Goal: Information Seeking & Learning: Understand process/instructions

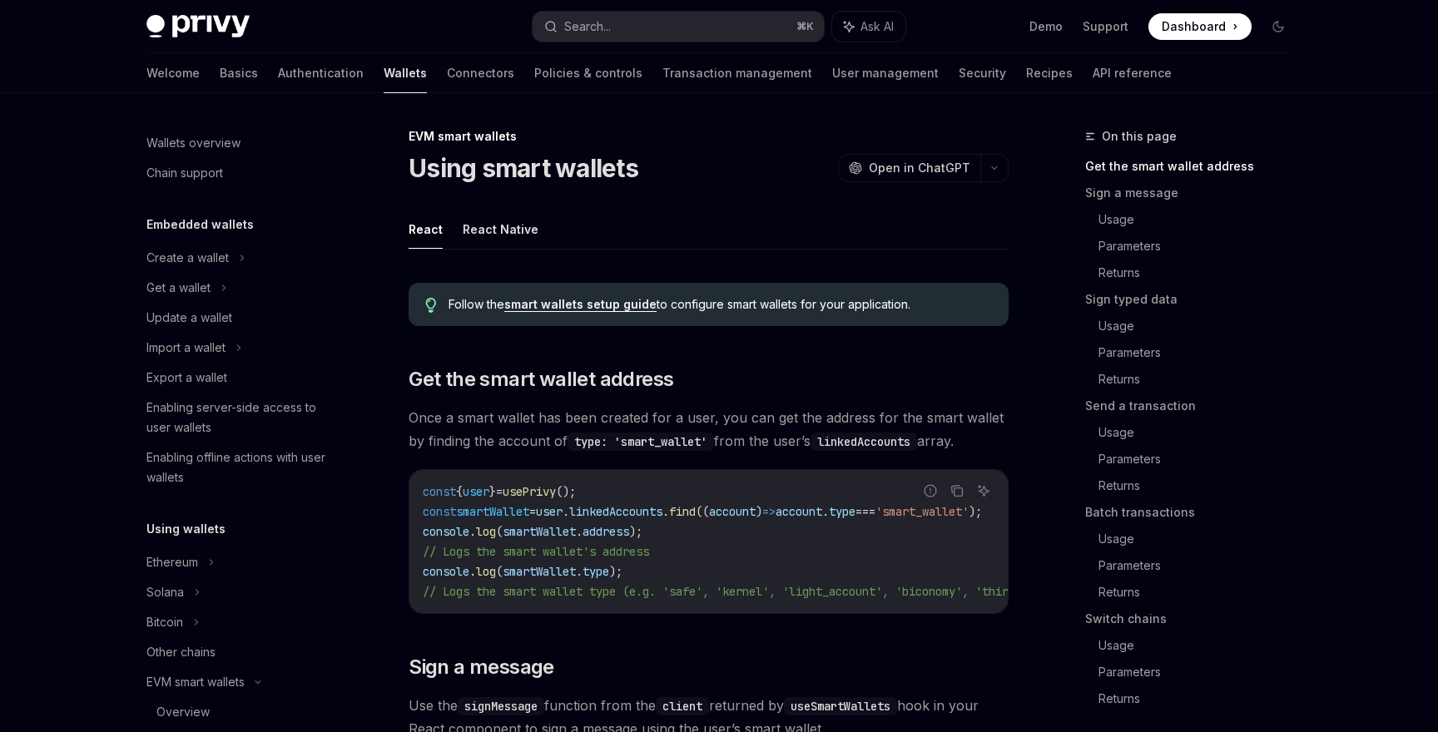
scroll to position [359, 0]
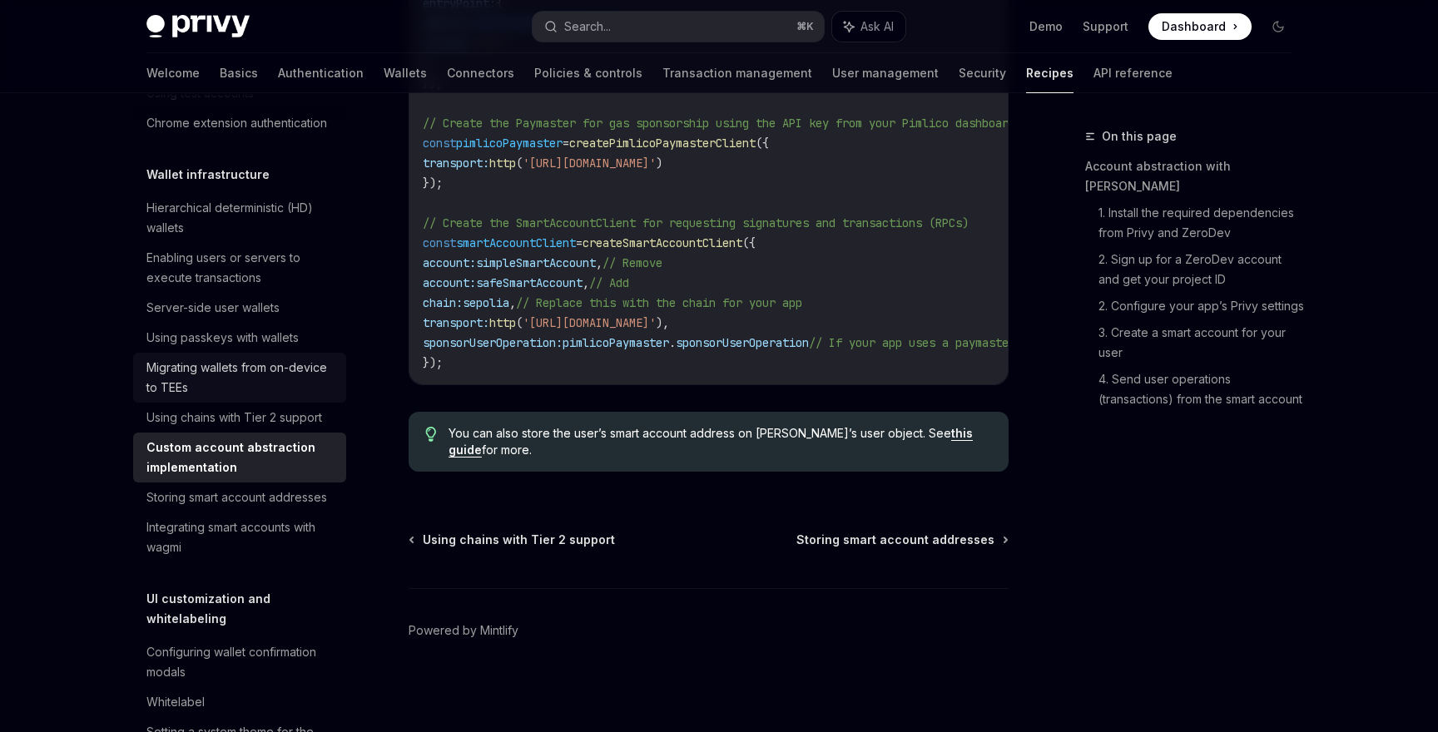
scroll to position [374, 0]
click at [256, 350] on link "Using passkeys with wallets" at bounding box center [239, 340] width 213 height 30
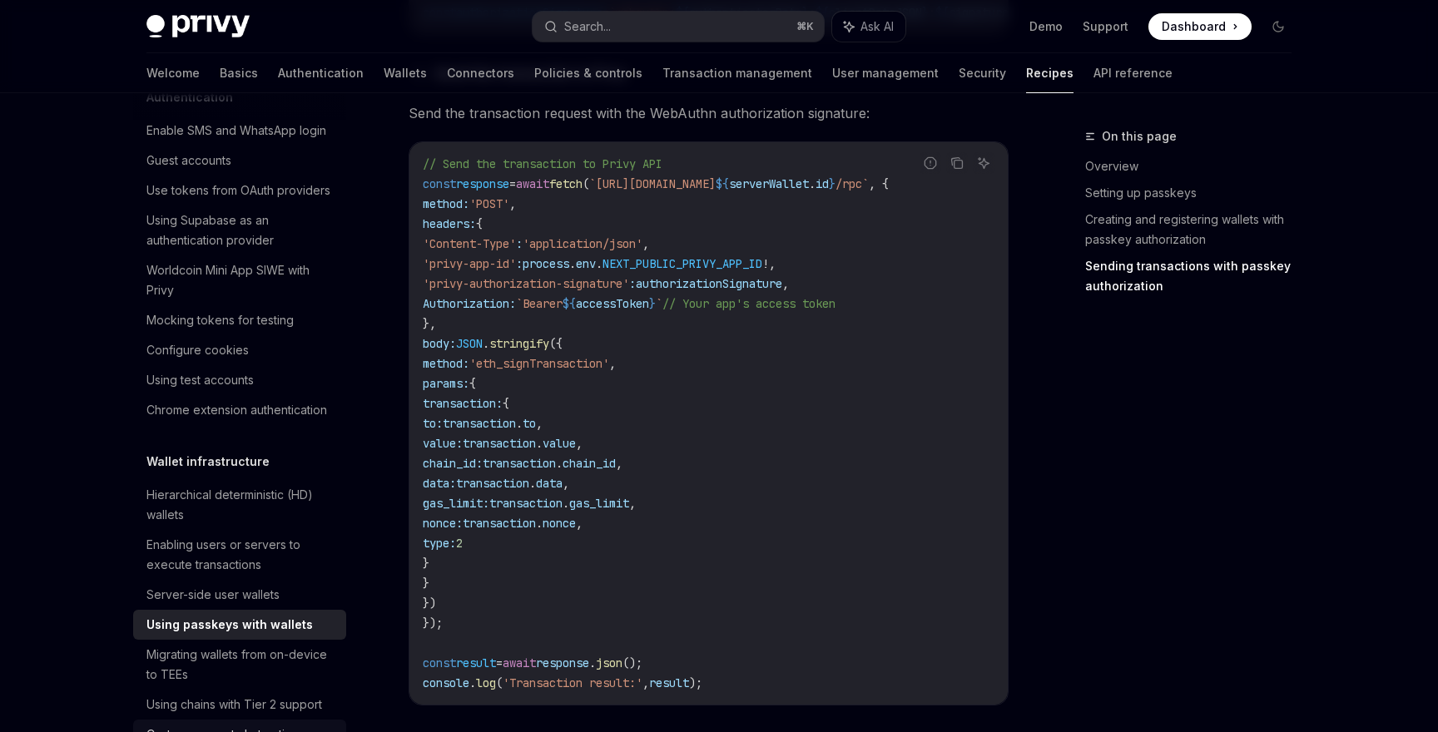
scroll to position [263, 0]
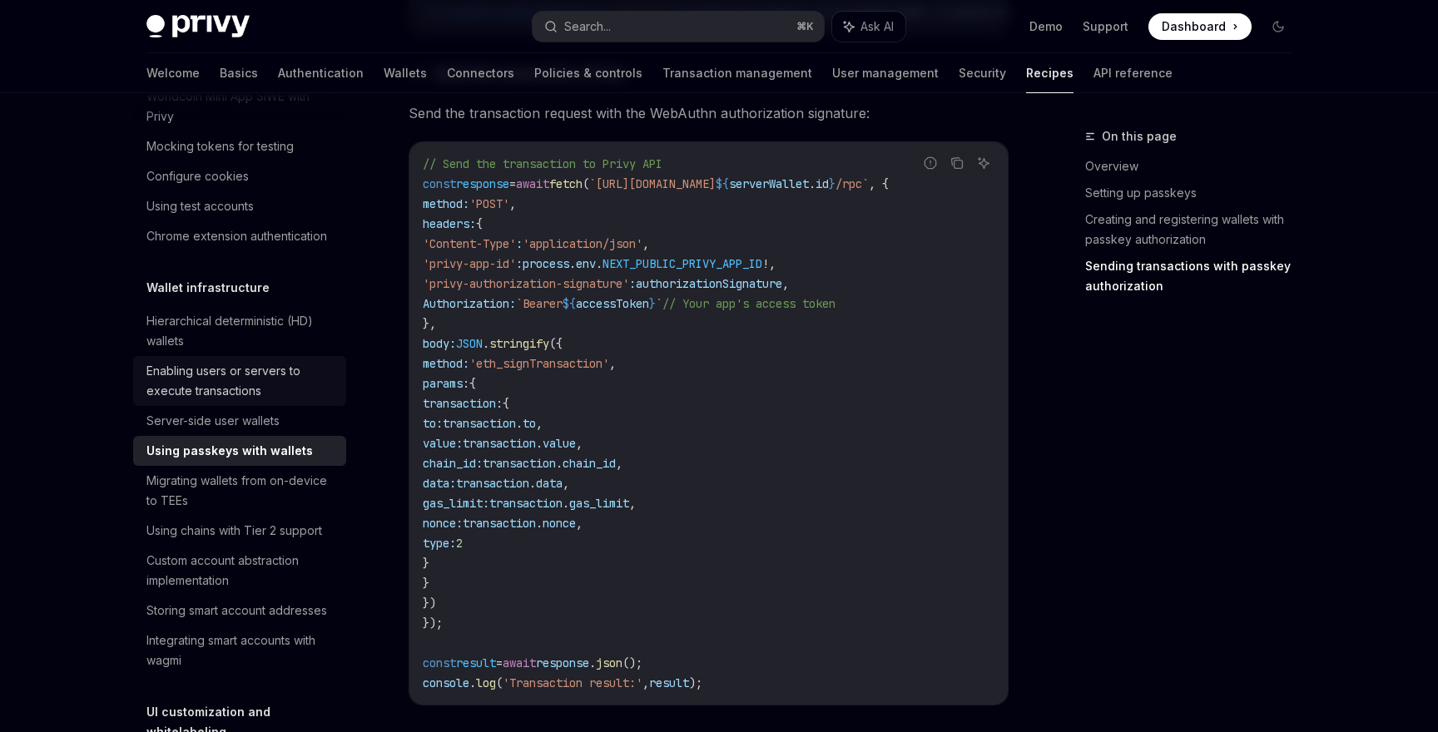
click at [248, 389] on div "Enabling users or servers to execute transactions" at bounding box center [241, 381] width 190 height 40
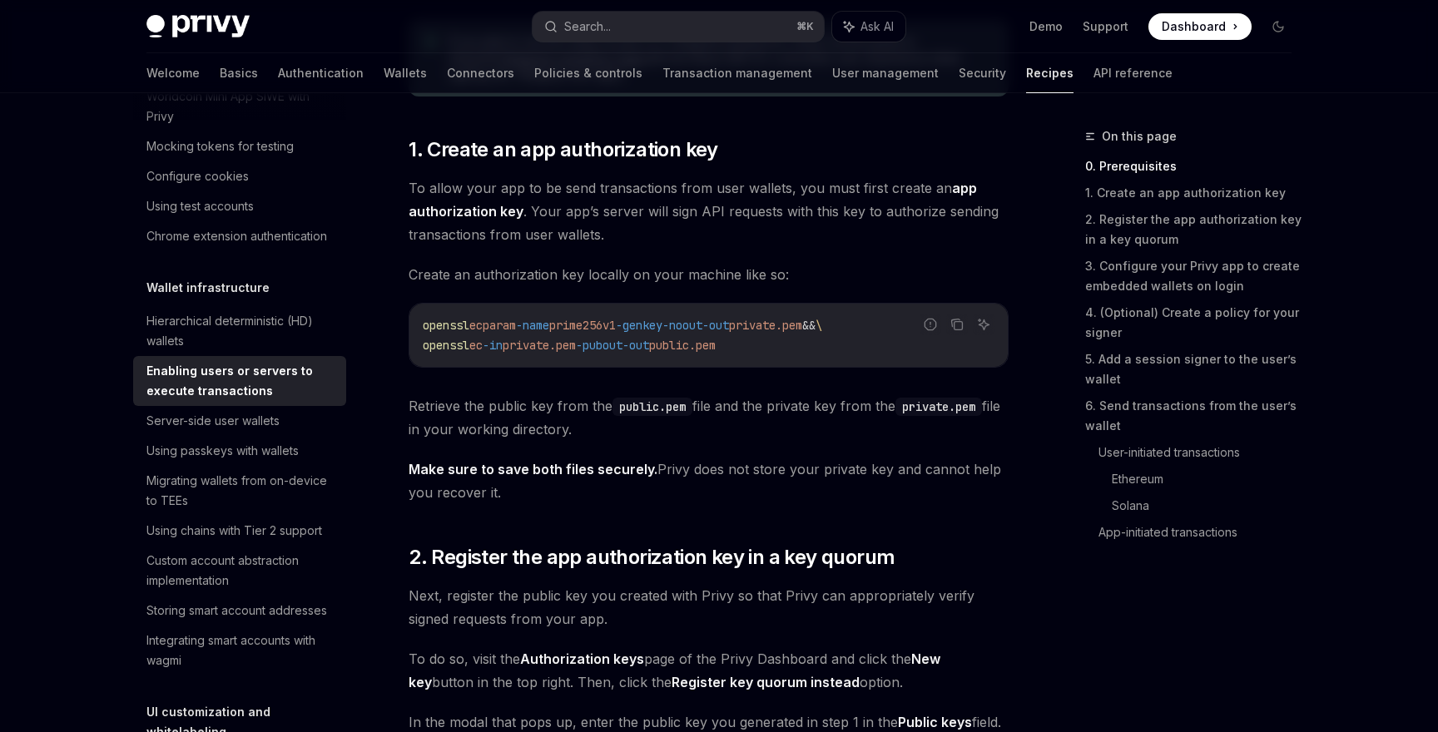
scroll to position [910, 0]
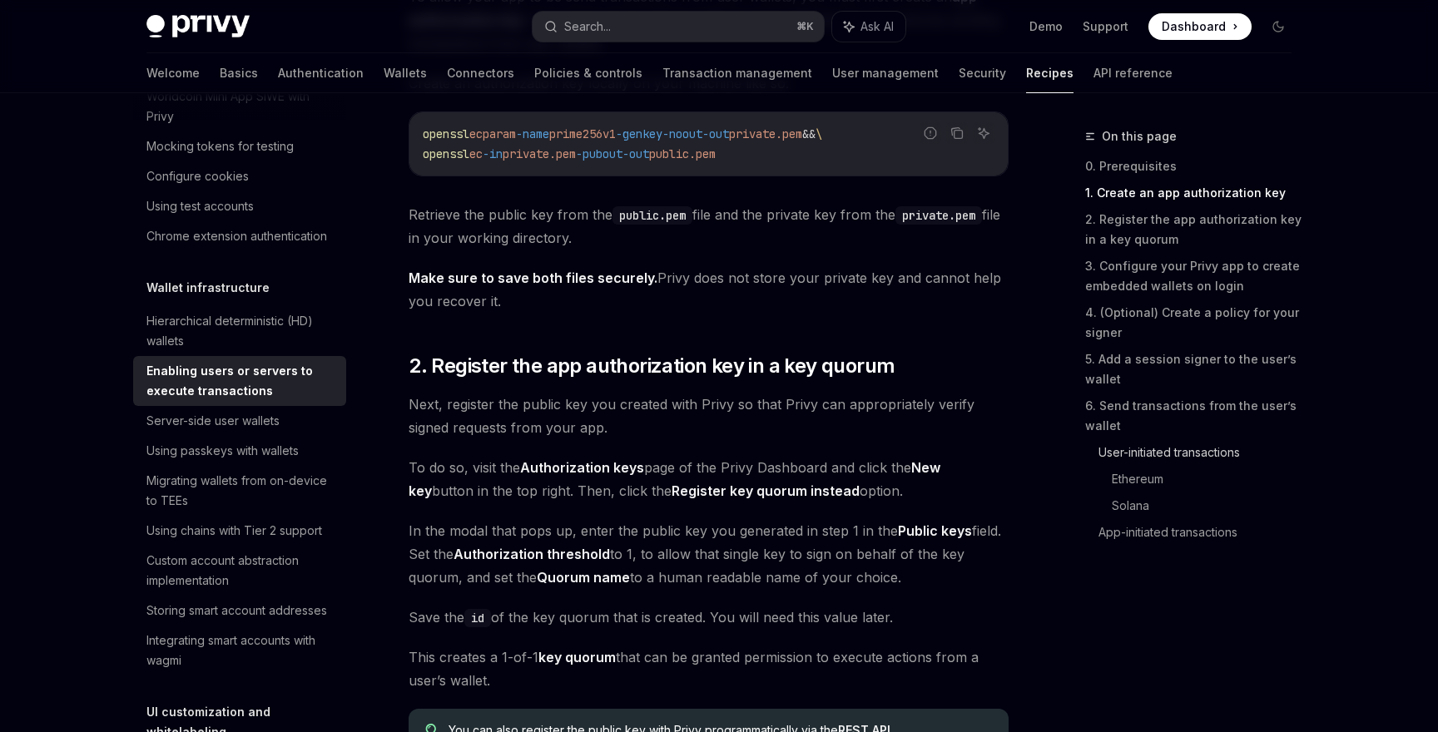
click at [1160, 449] on link "User-initiated transactions" at bounding box center [1201, 452] width 206 height 27
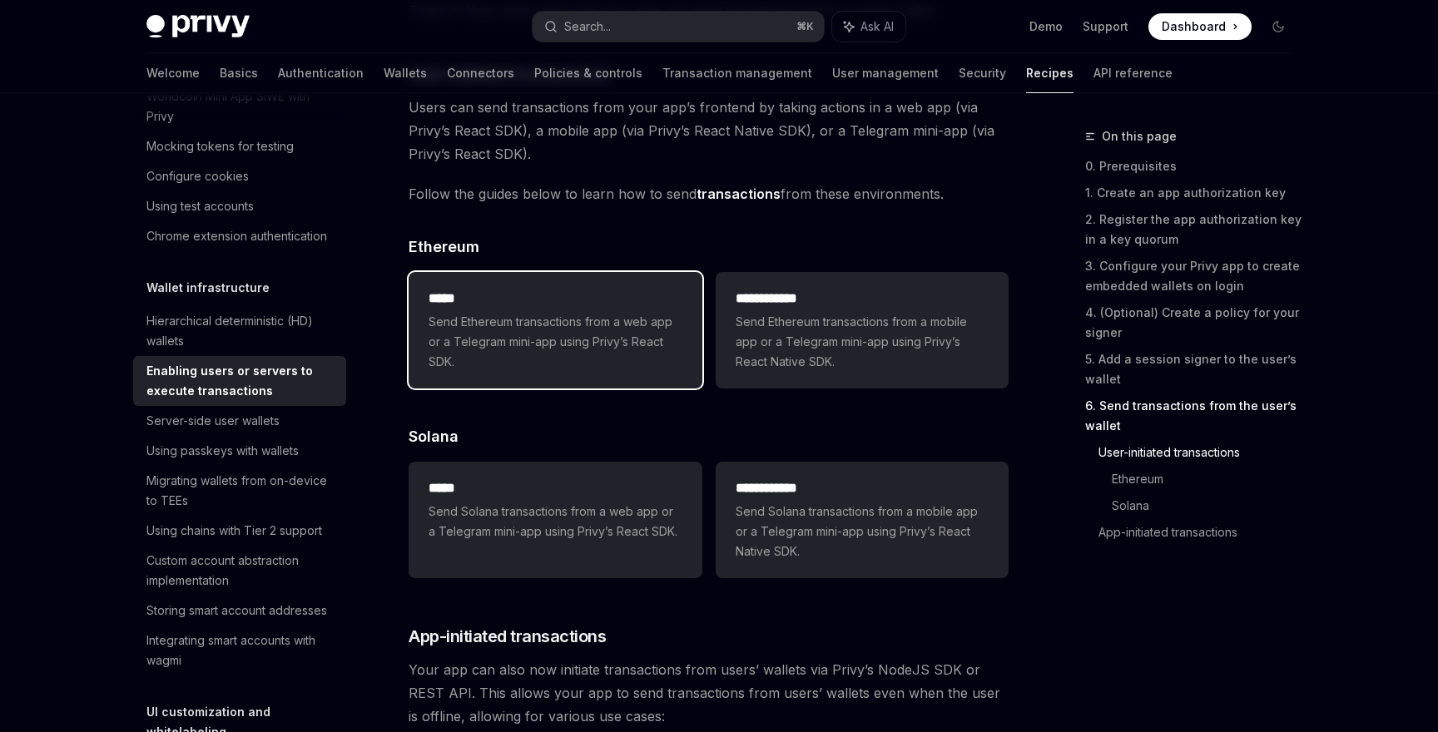
scroll to position [3470, 0]
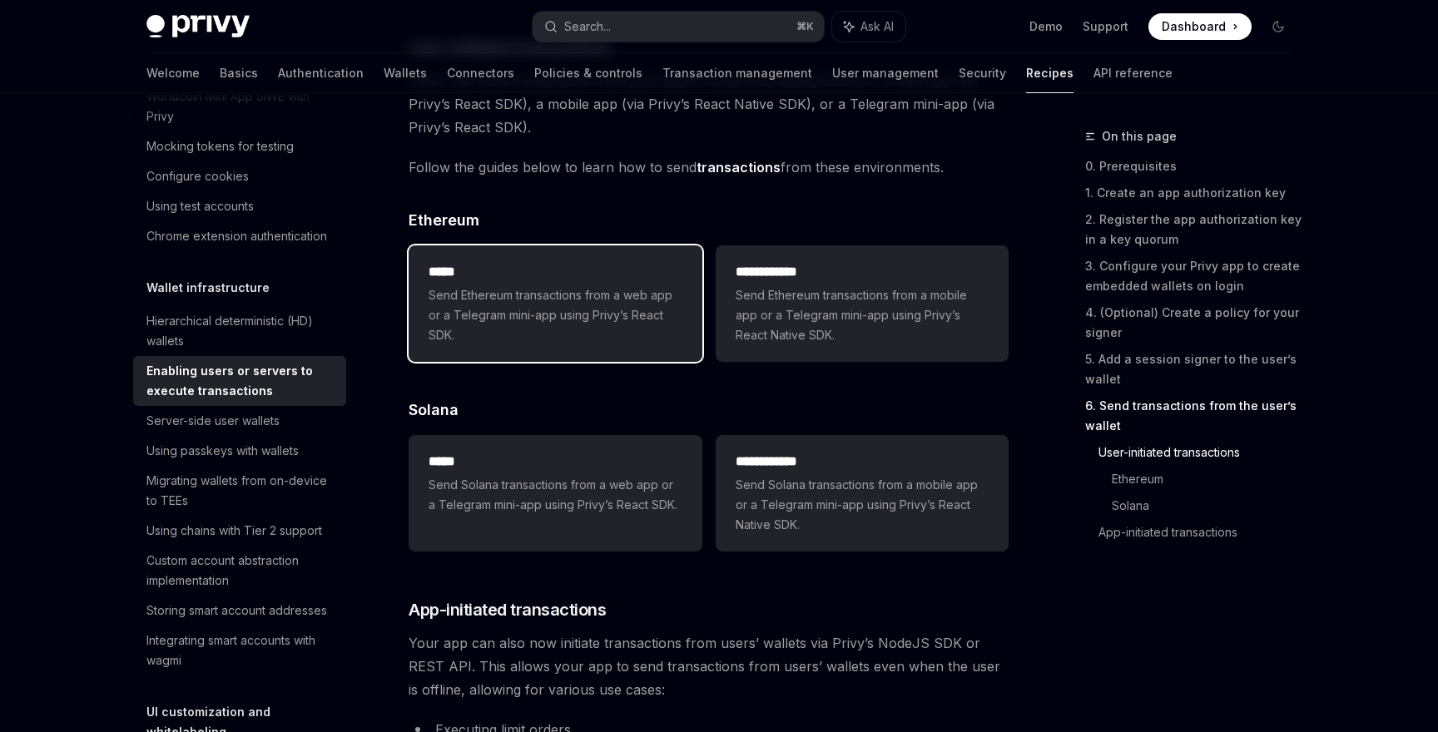
click at [624, 329] on span "Send Ethereum transactions from a web app or a Telegram mini-app using Privy’s …" at bounding box center [555, 315] width 253 height 60
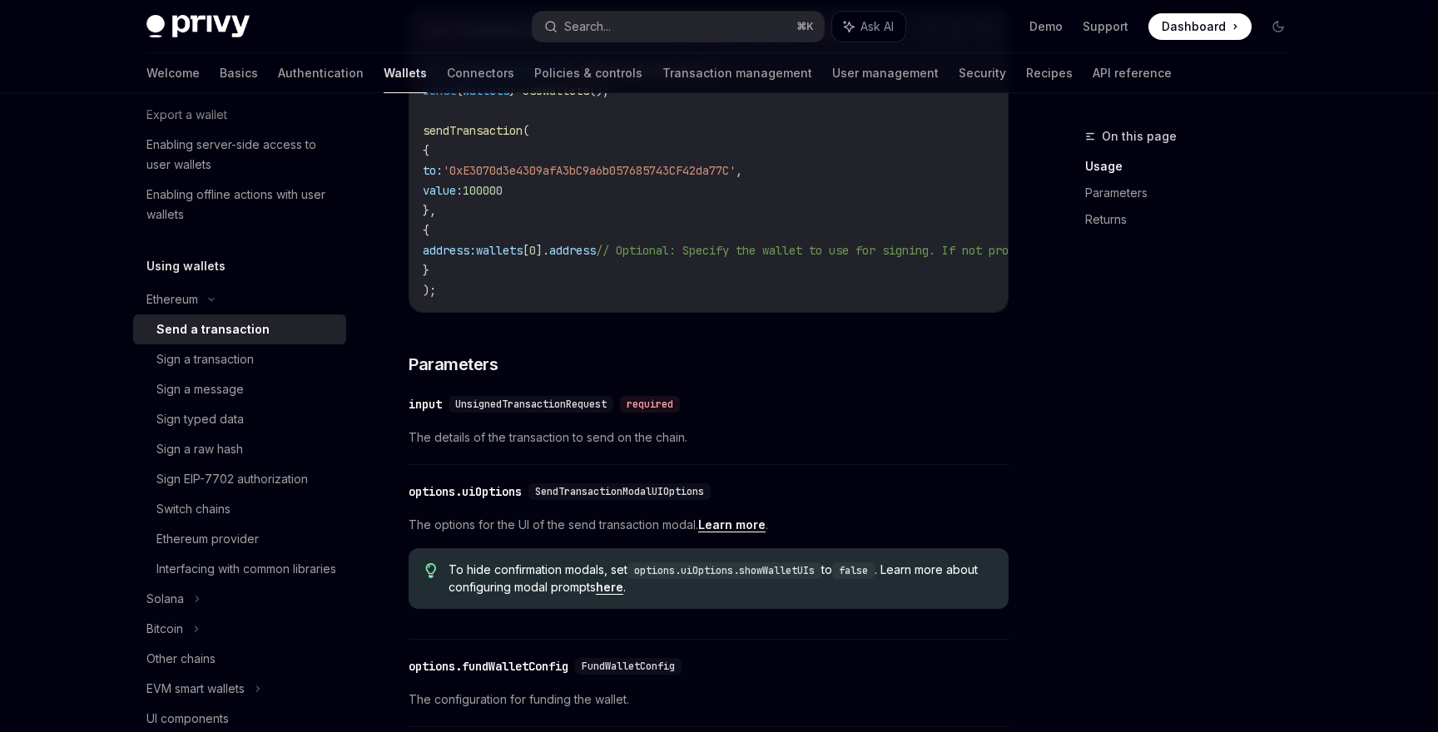
scroll to position [670, 0]
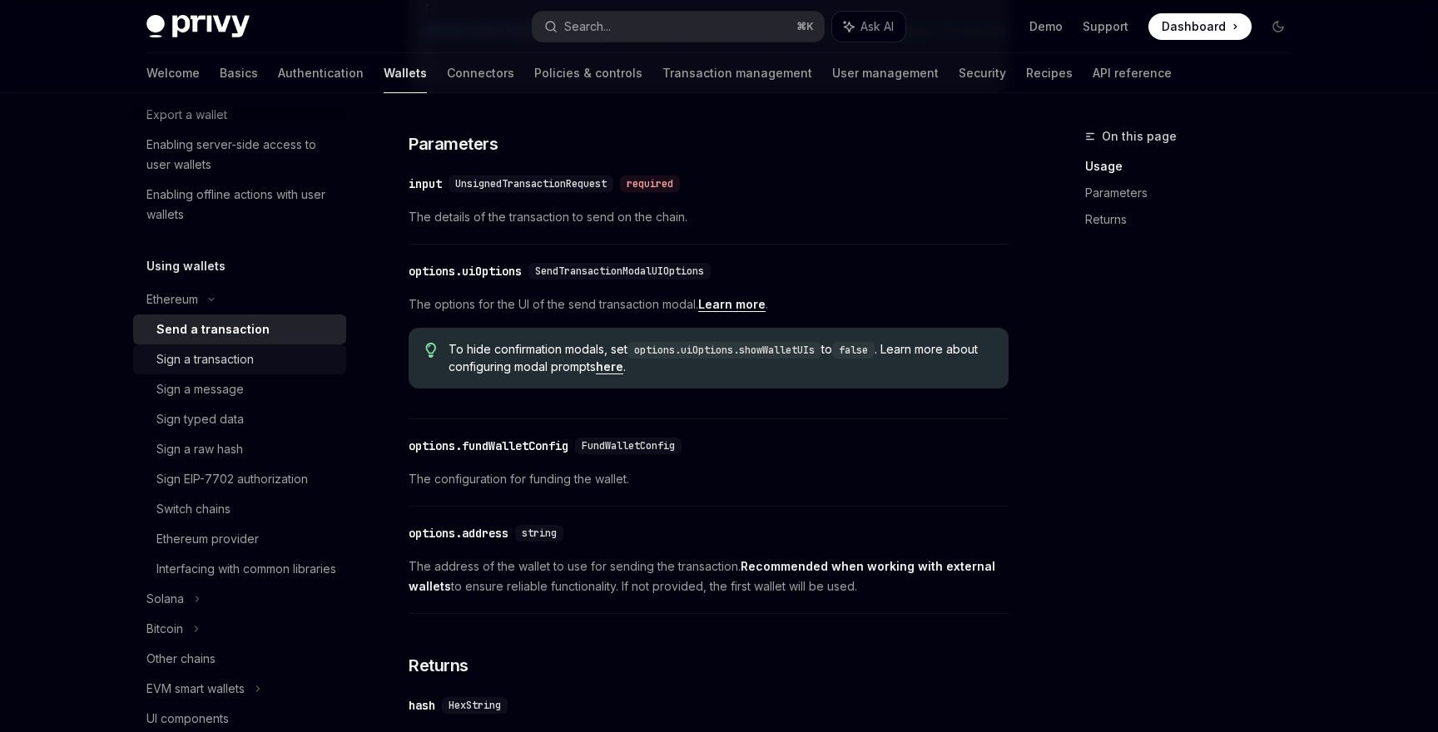
click at [258, 358] on div "Sign a transaction" at bounding box center [246, 360] width 180 height 20
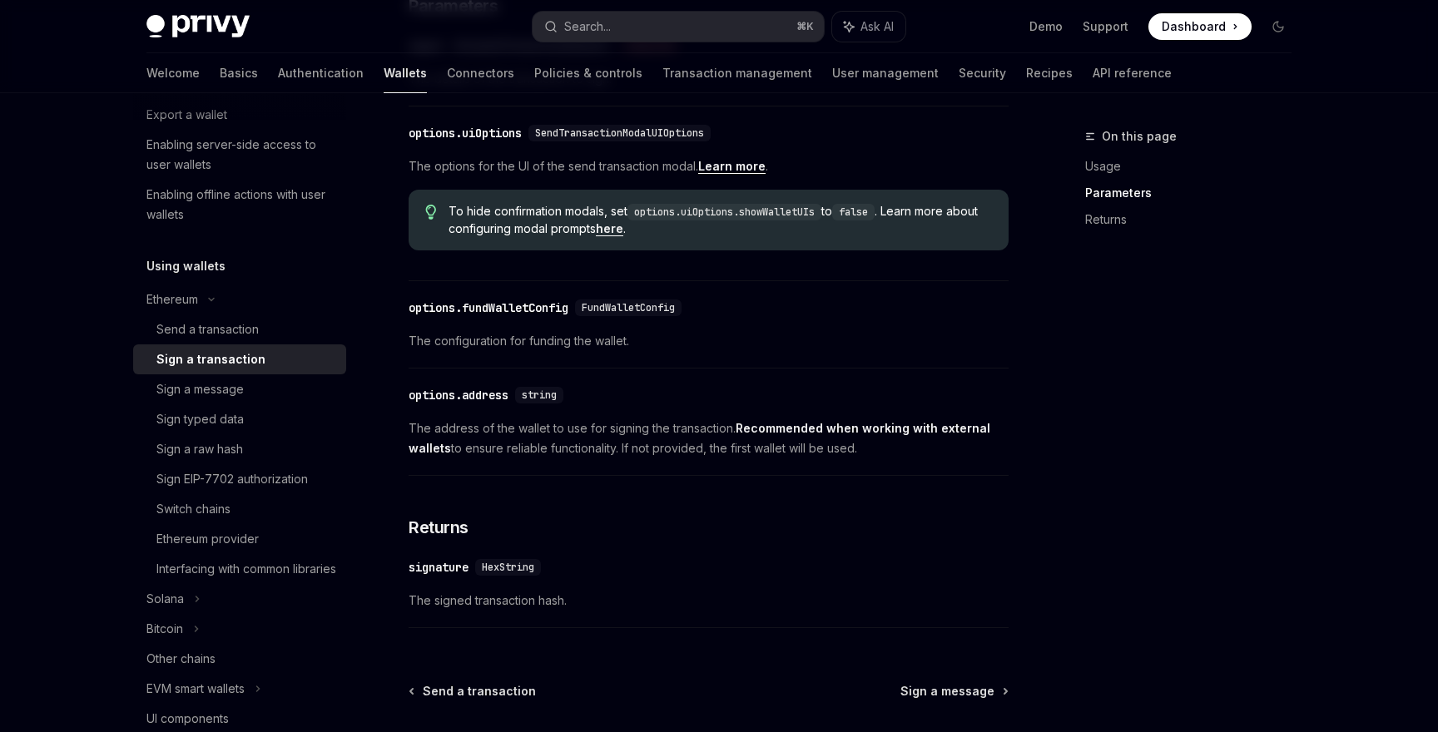
scroll to position [959, 0]
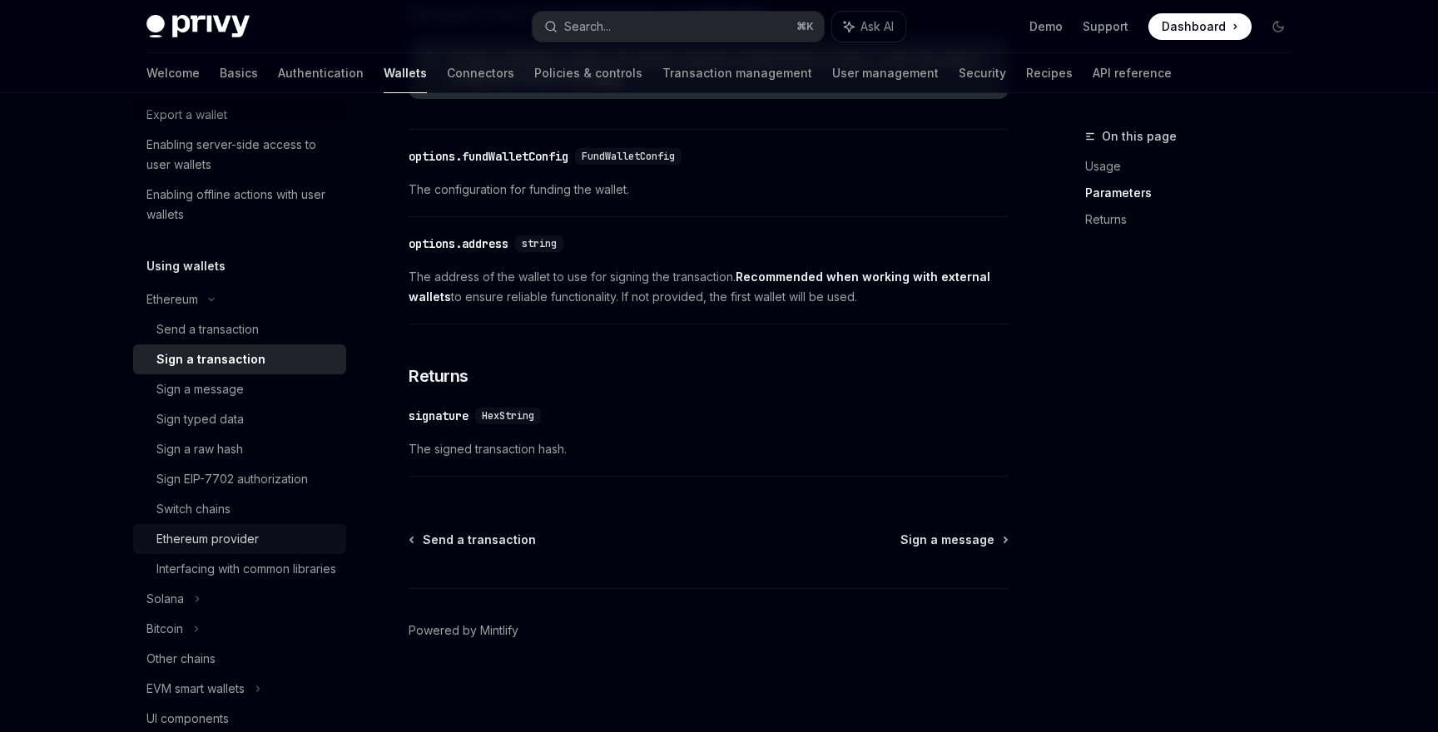
click at [255, 535] on div "Ethereum provider" at bounding box center [207, 539] width 102 height 20
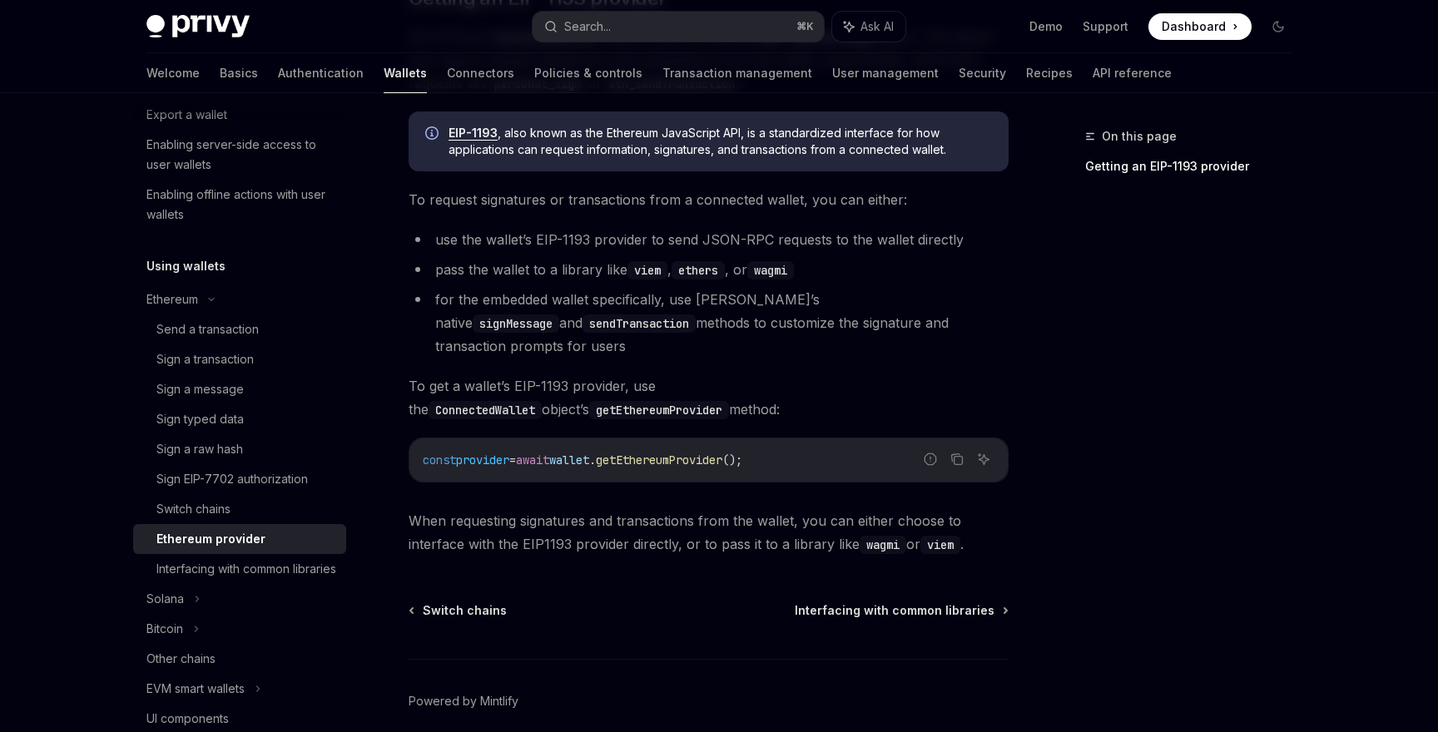
scroll to position [272, 0]
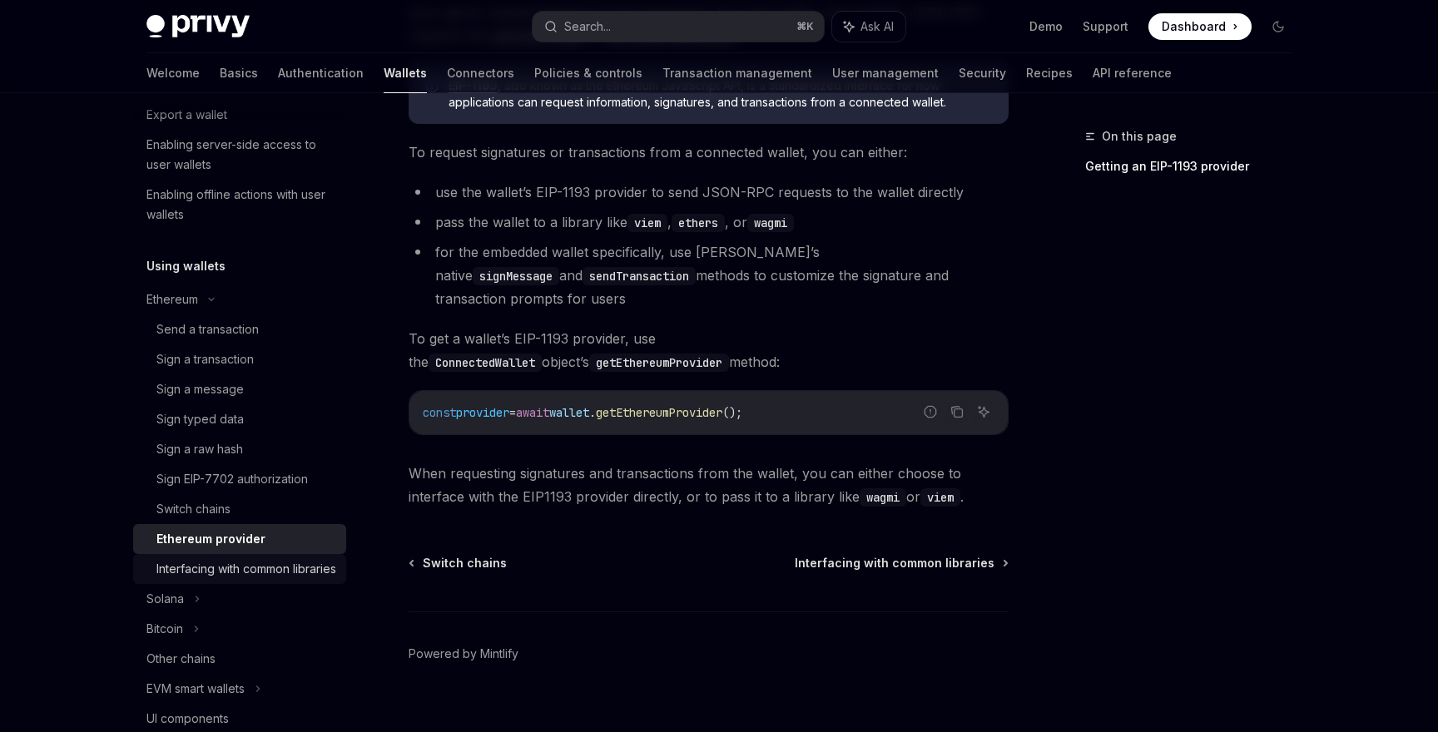
click at [217, 579] on div "Interfacing with common libraries" at bounding box center [246, 569] width 180 height 20
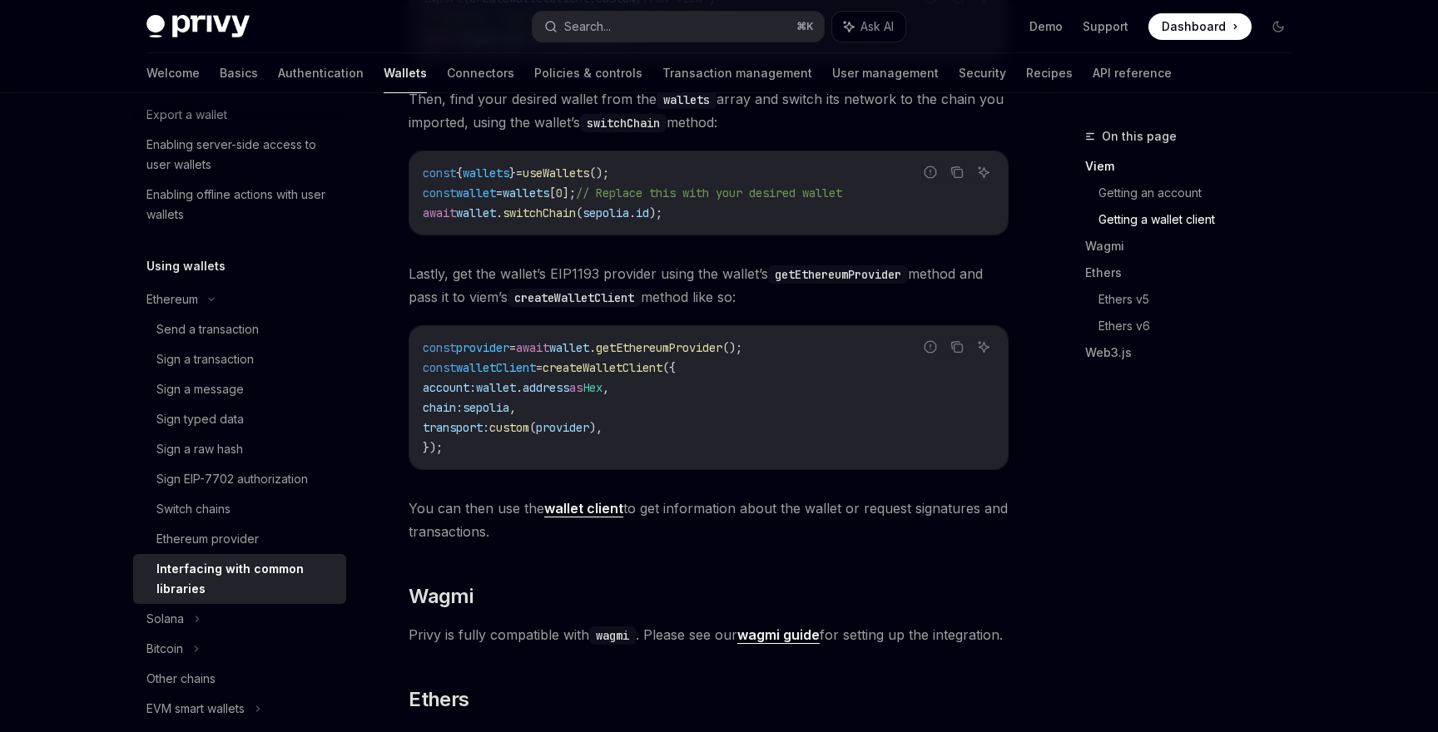
scroll to position [1123, 0]
click at [588, 513] on strong "wallet client" at bounding box center [583, 506] width 79 height 17
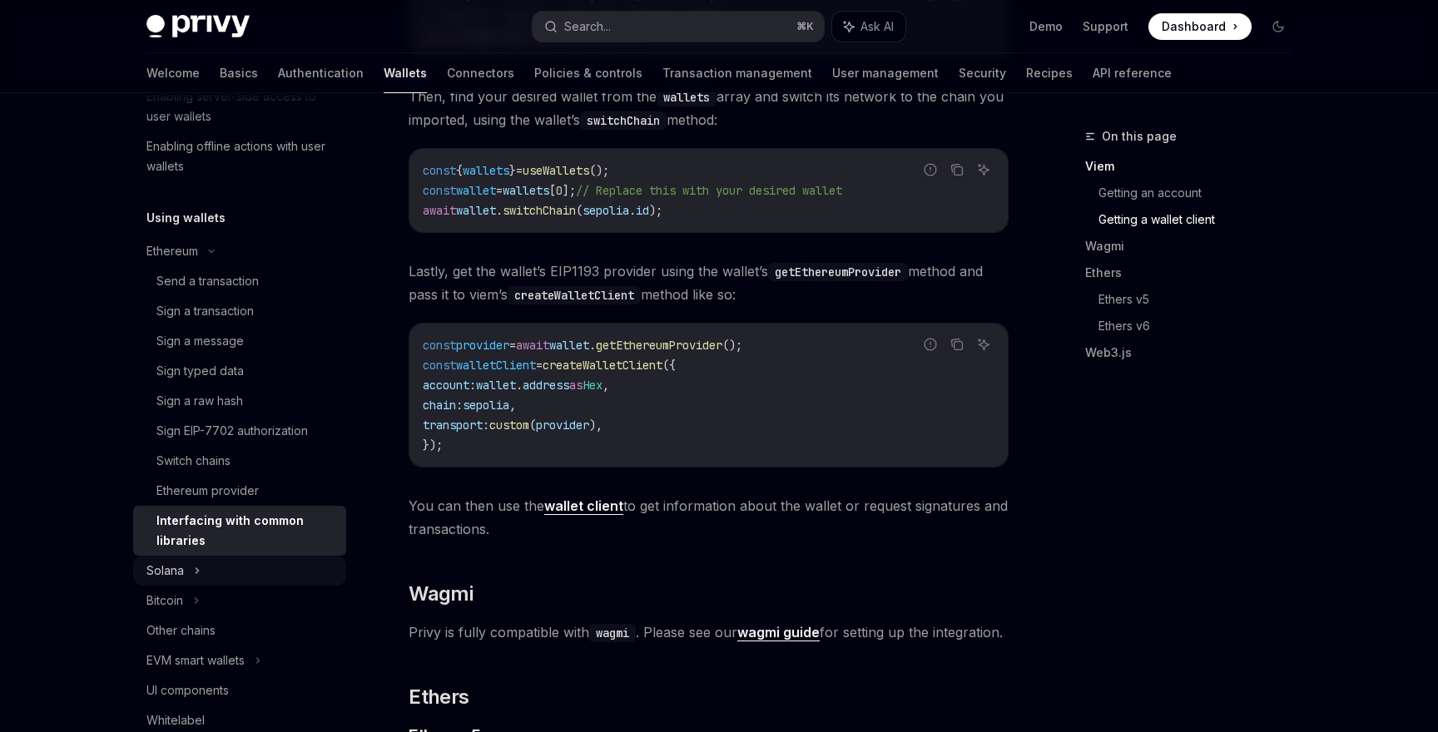
scroll to position [309, 0]
click at [210, 496] on div "Ethereum provider" at bounding box center [207, 493] width 102 height 20
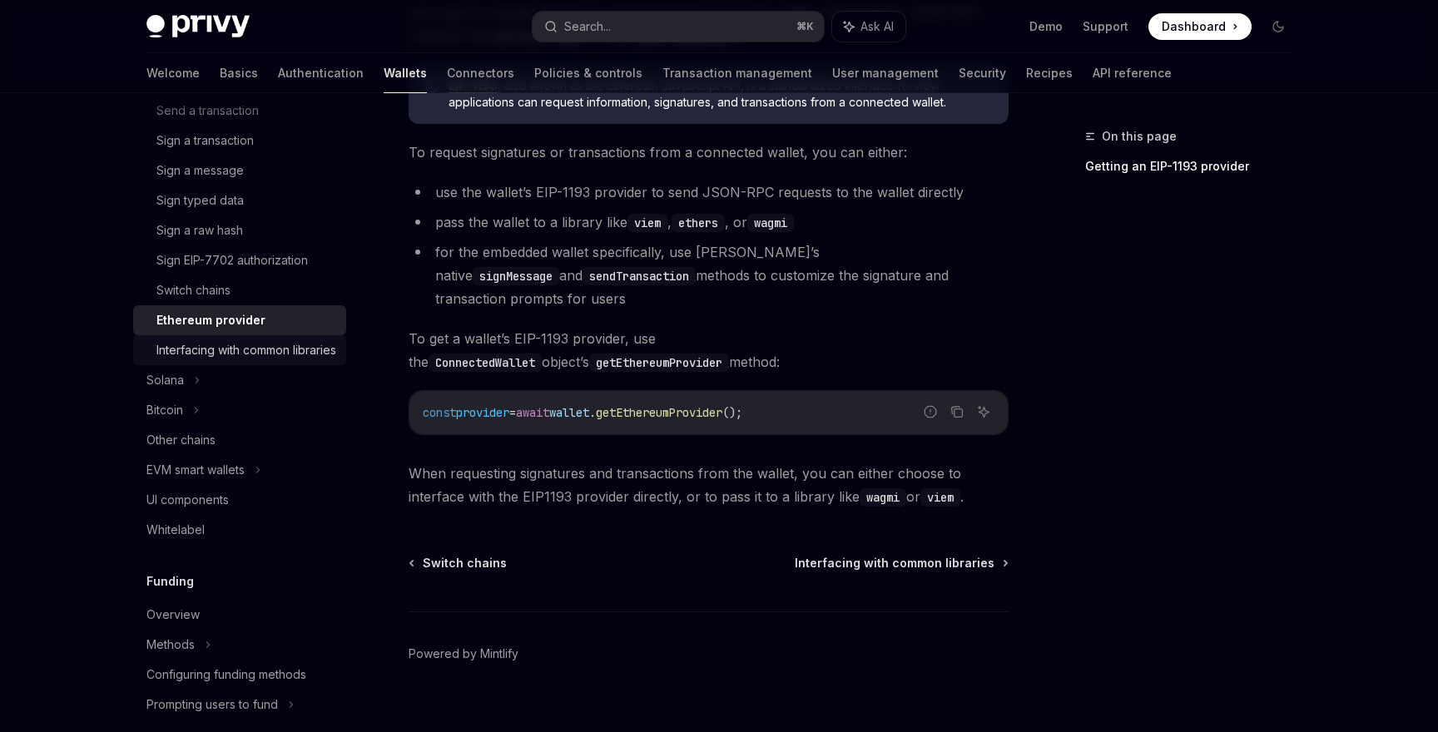
scroll to position [484, 0]
click at [249, 479] on div "EVM smart wallets" at bounding box center [239, 468] width 213 height 30
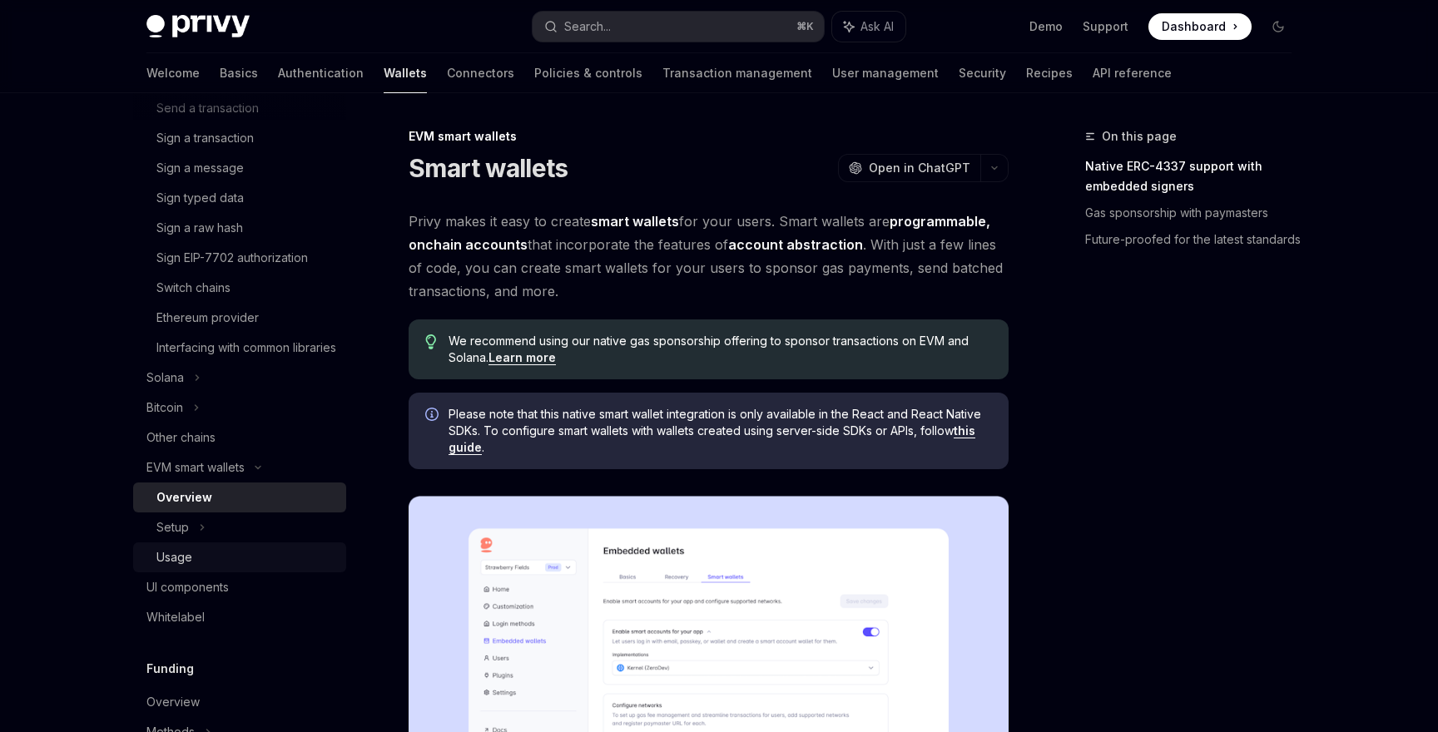
click at [182, 564] on link "Usage" at bounding box center [239, 558] width 213 height 30
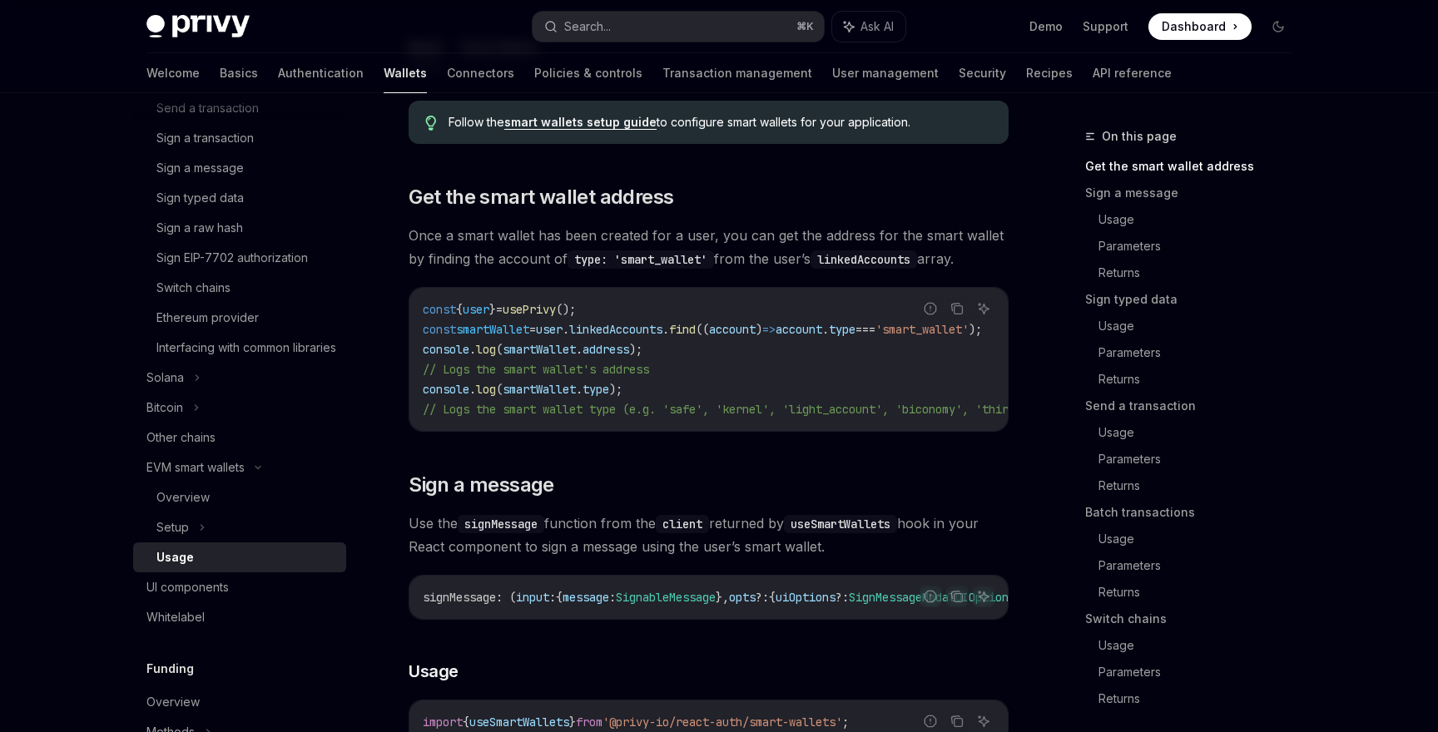
scroll to position [318, 0]
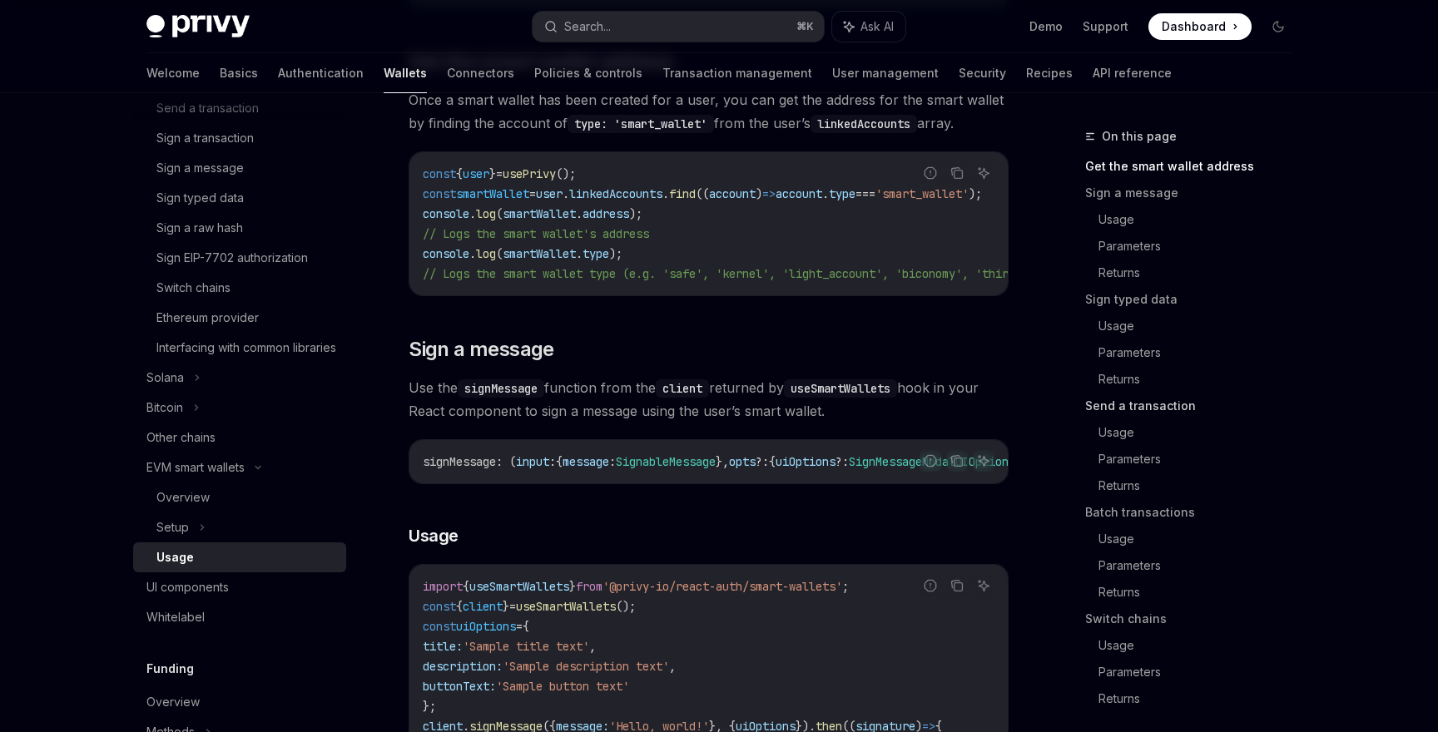
click at [1171, 404] on link "Send a transaction" at bounding box center [1195, 406] width 220 height 27
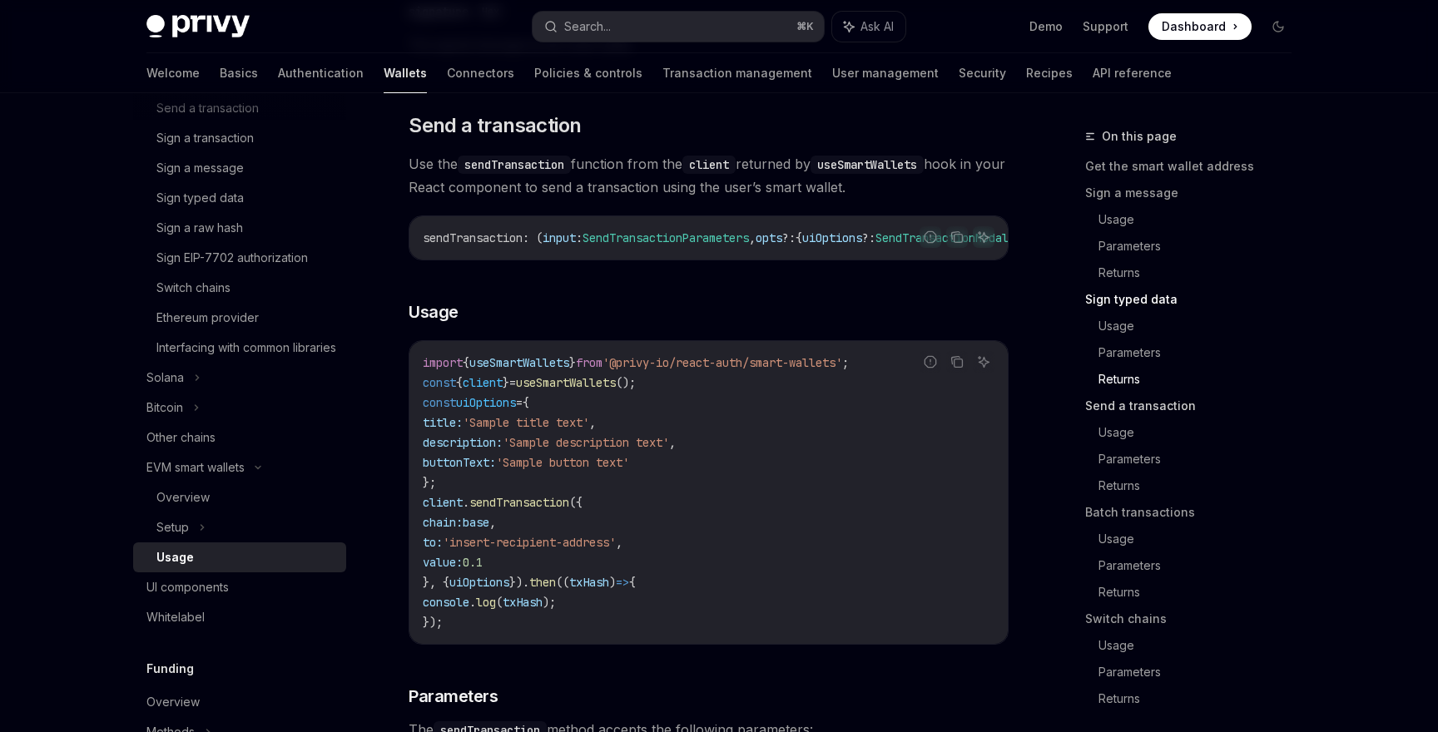
scroll to position [2410, 0]
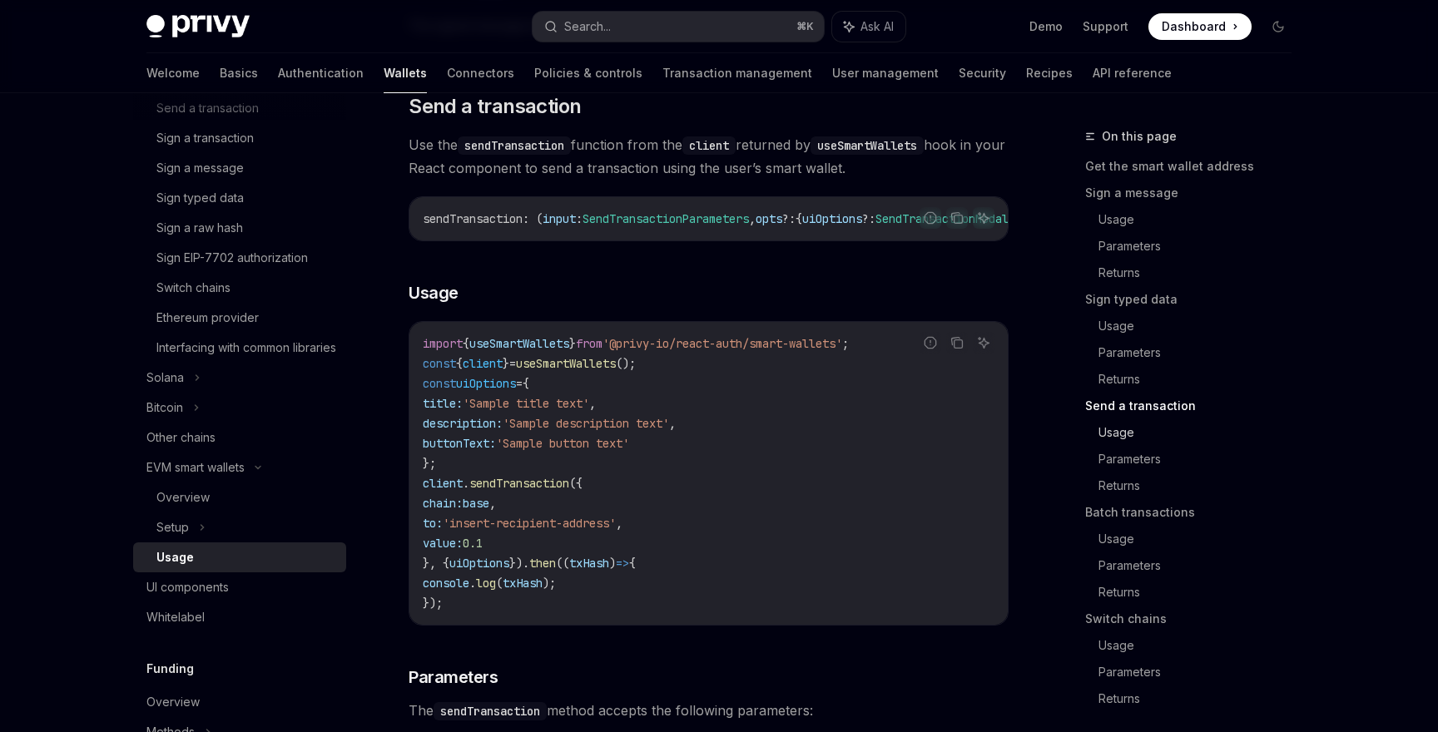
click at [1127, 437] on link "Usage" at bounding box center [1201, 432] width 206 height 27
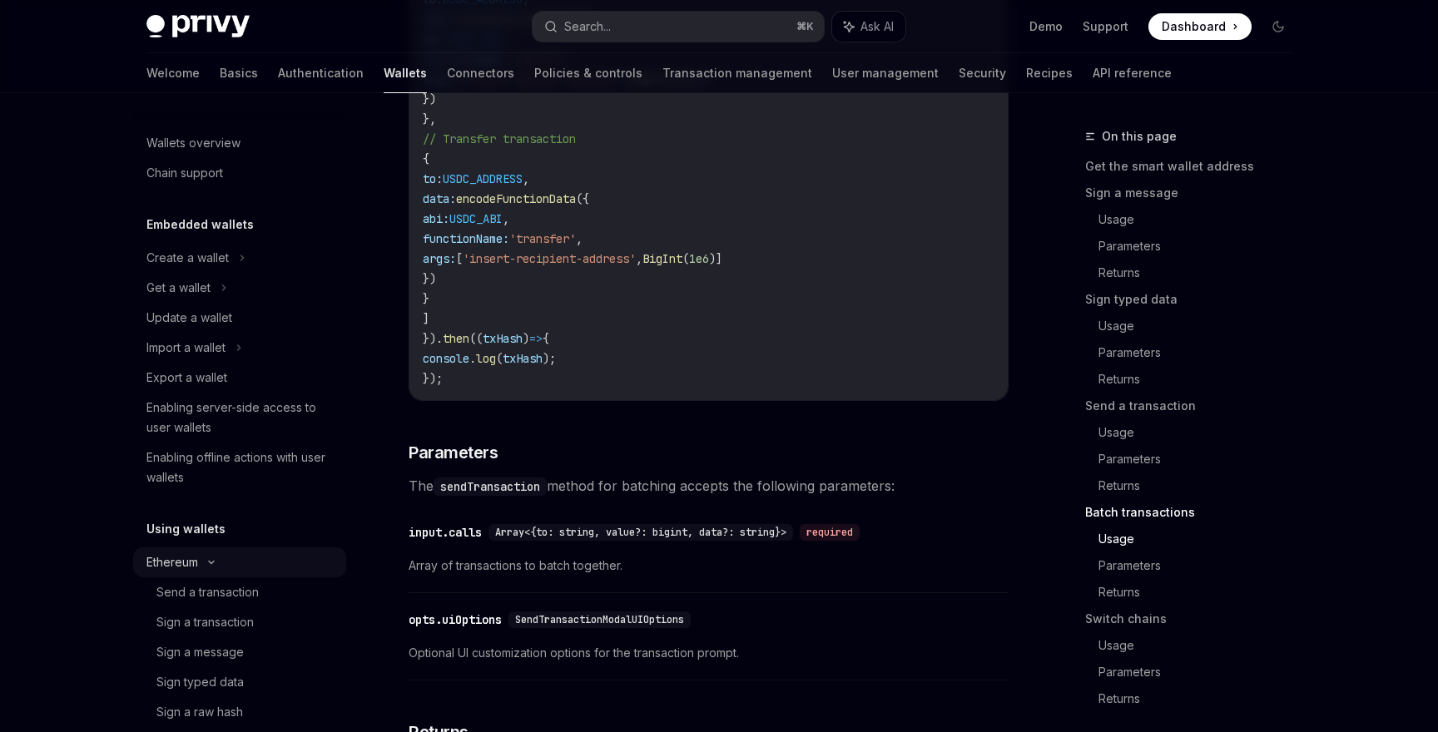
click at [208, 563] on icon at bounding box center [211, 562] width 20 height 7
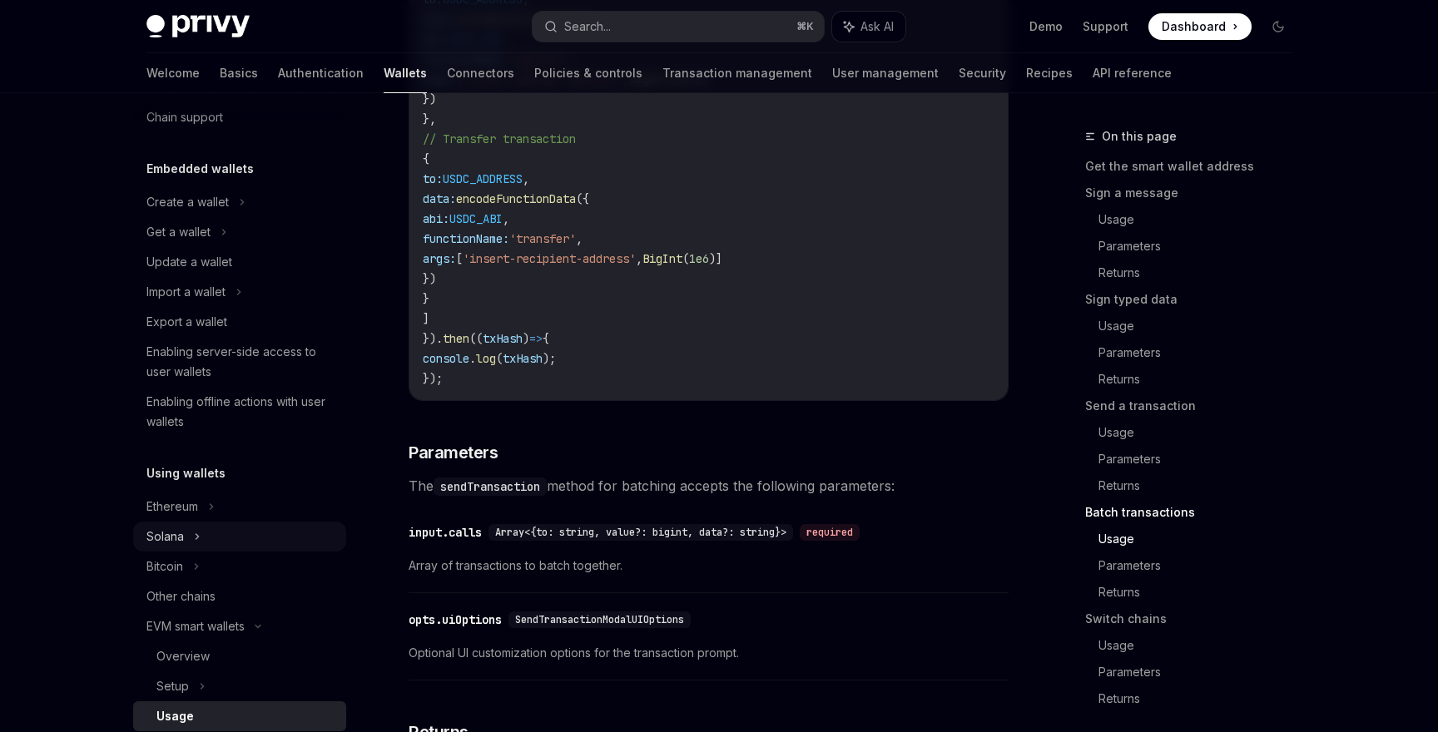
scroll to position [137, 0]
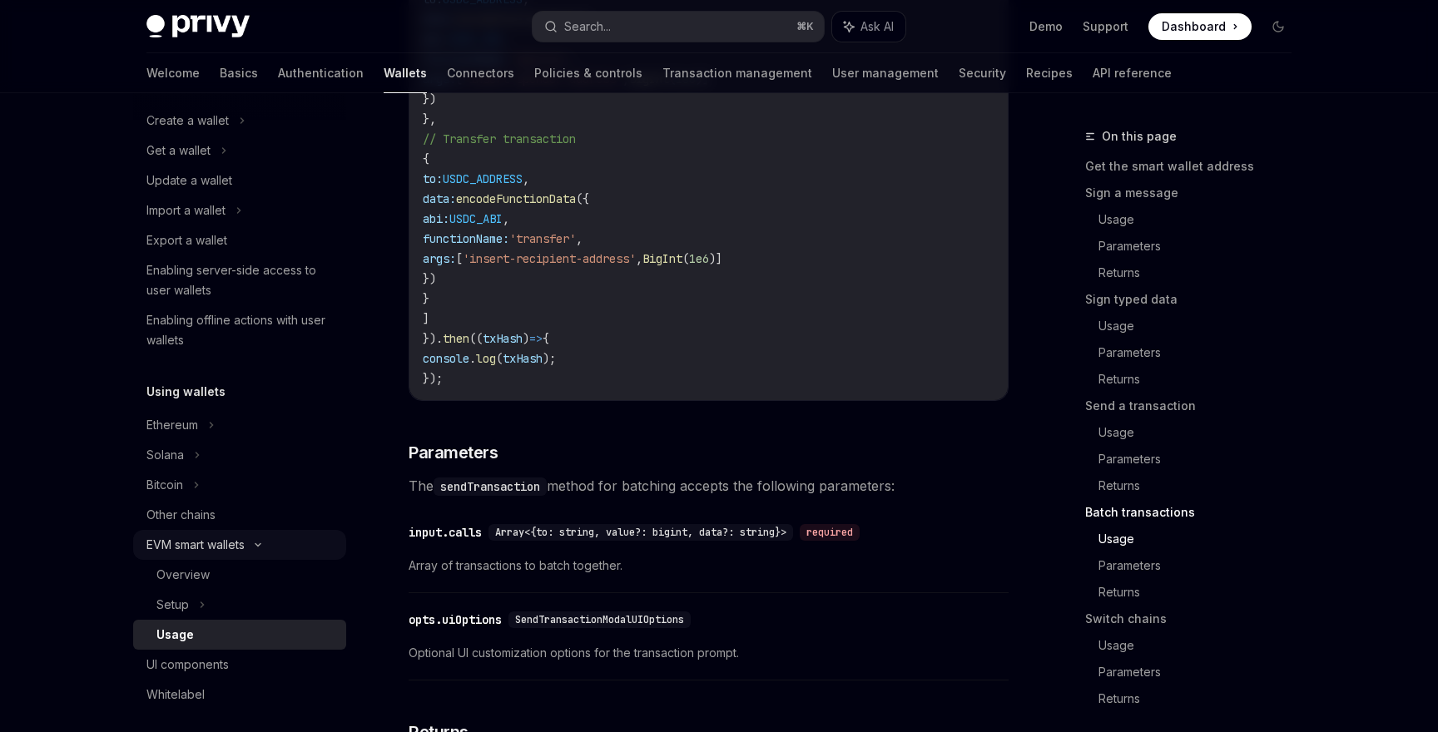
click at [254, 547] on icon at bounding box center [258, 545] width 20 height 7
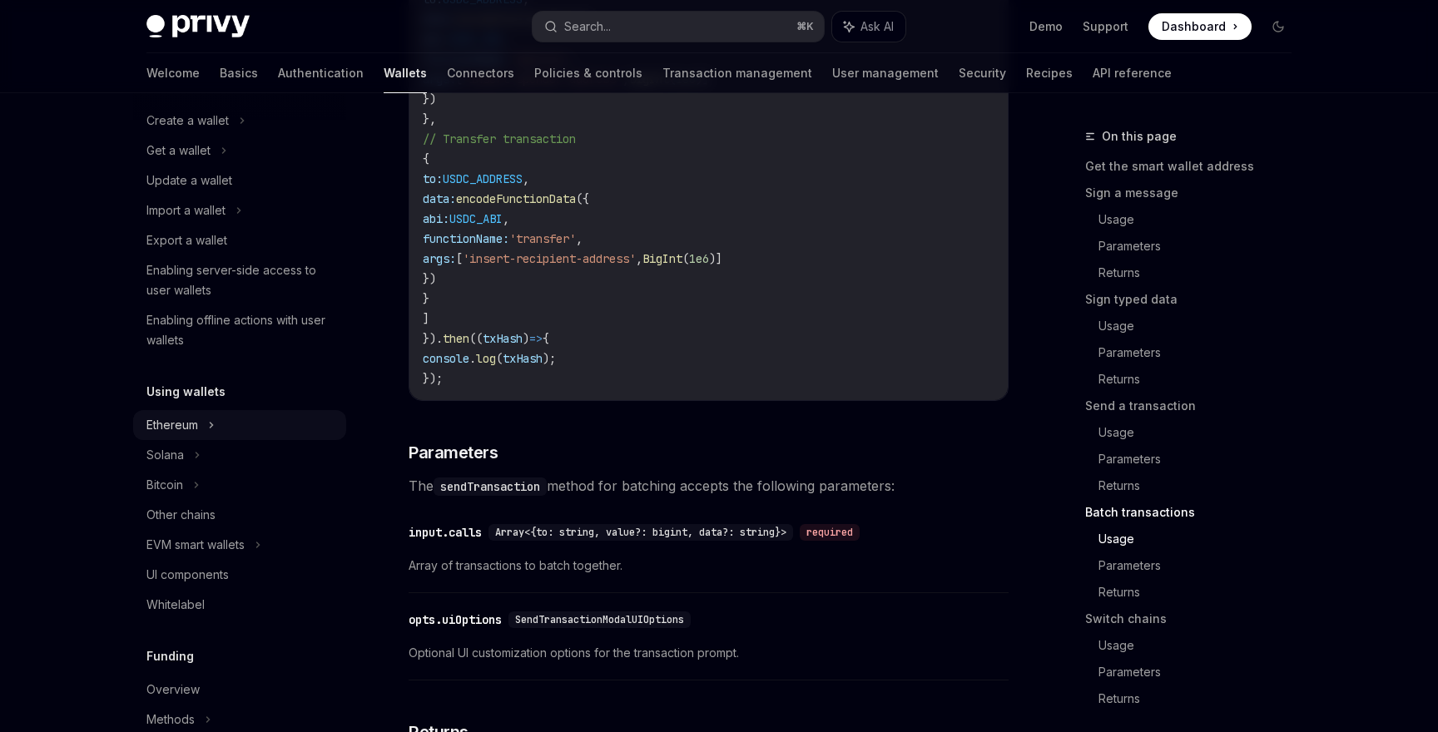
click at [206, 428] on div "Ethereum" at bounding box center [239, 425] width 213 height 30
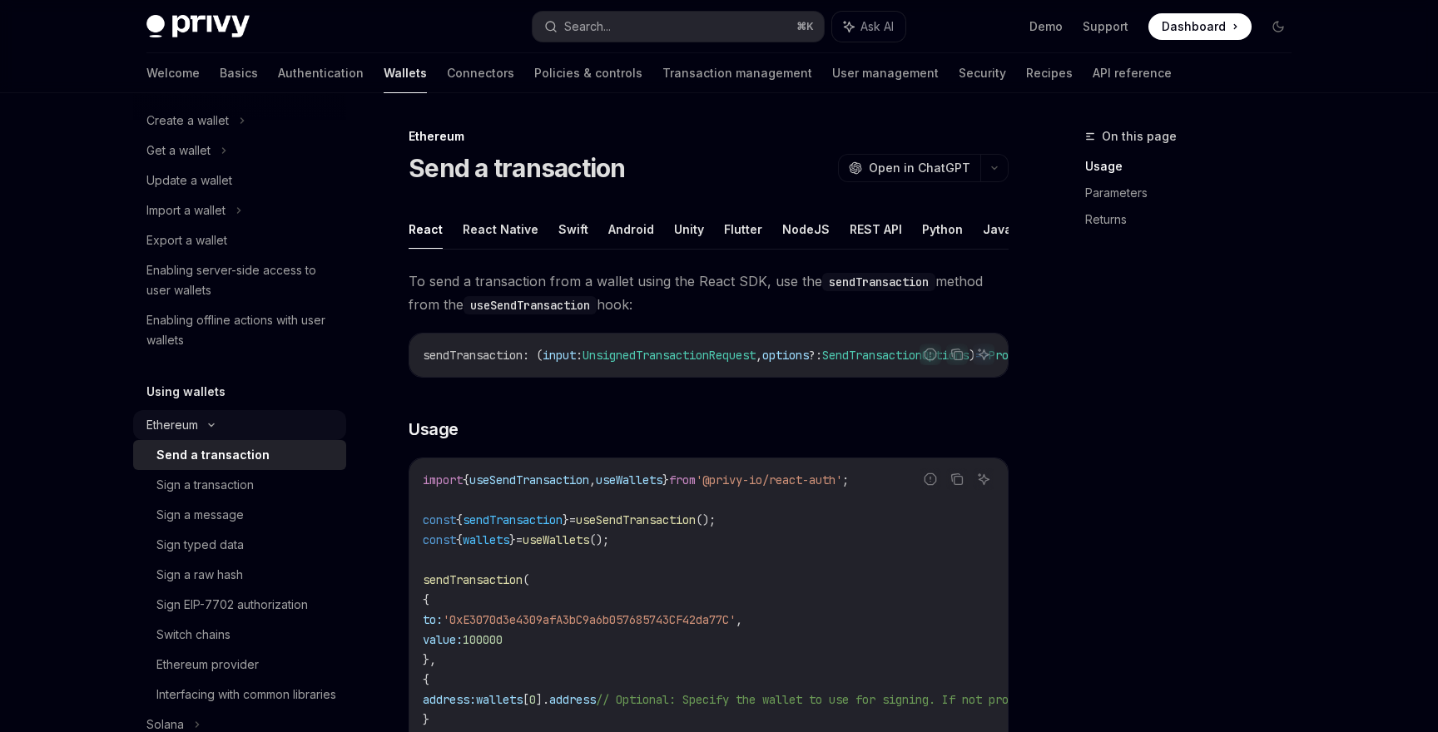
click at [203, 419] on div "Ethereum" at bounding box center [239, 425] width 213 height 30
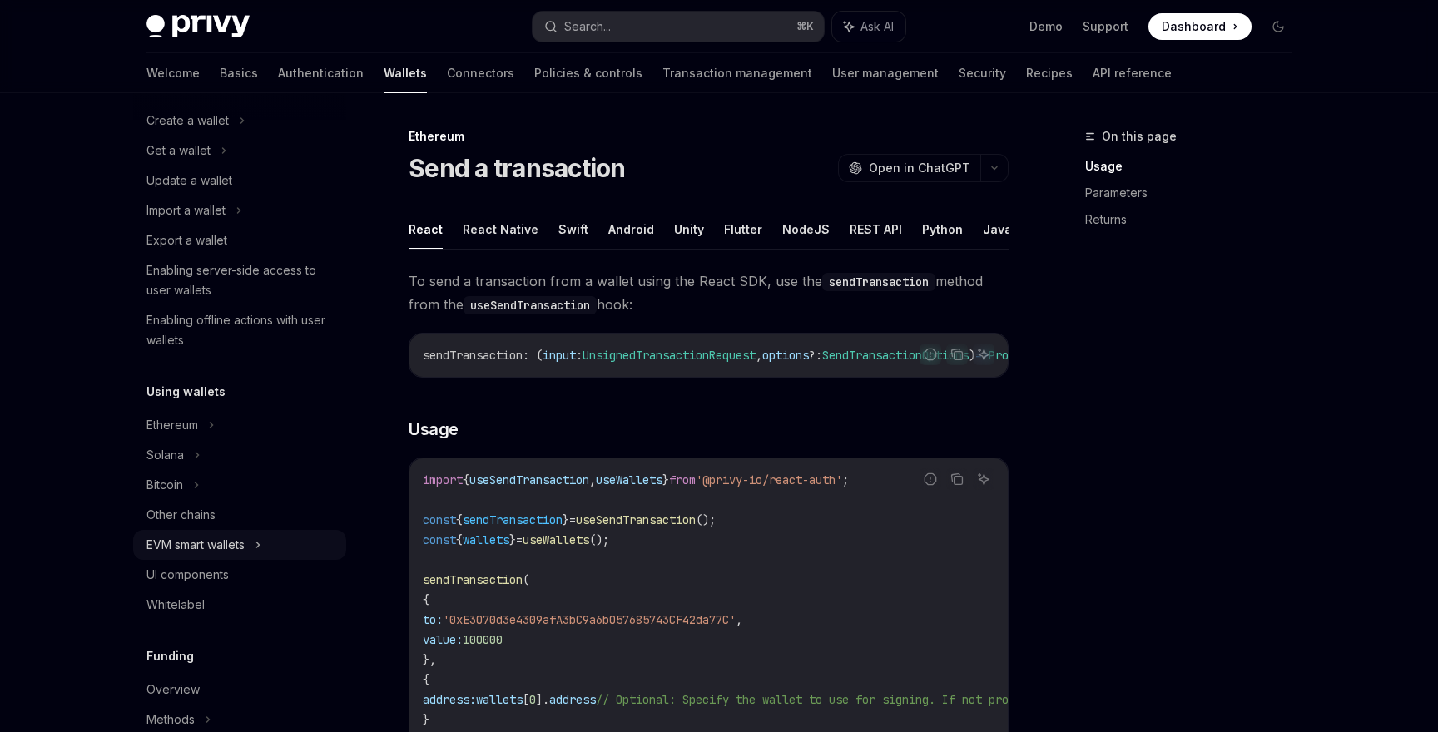
click at [261, 553] on icon at bounding box center [258, 545] width 7 height 20
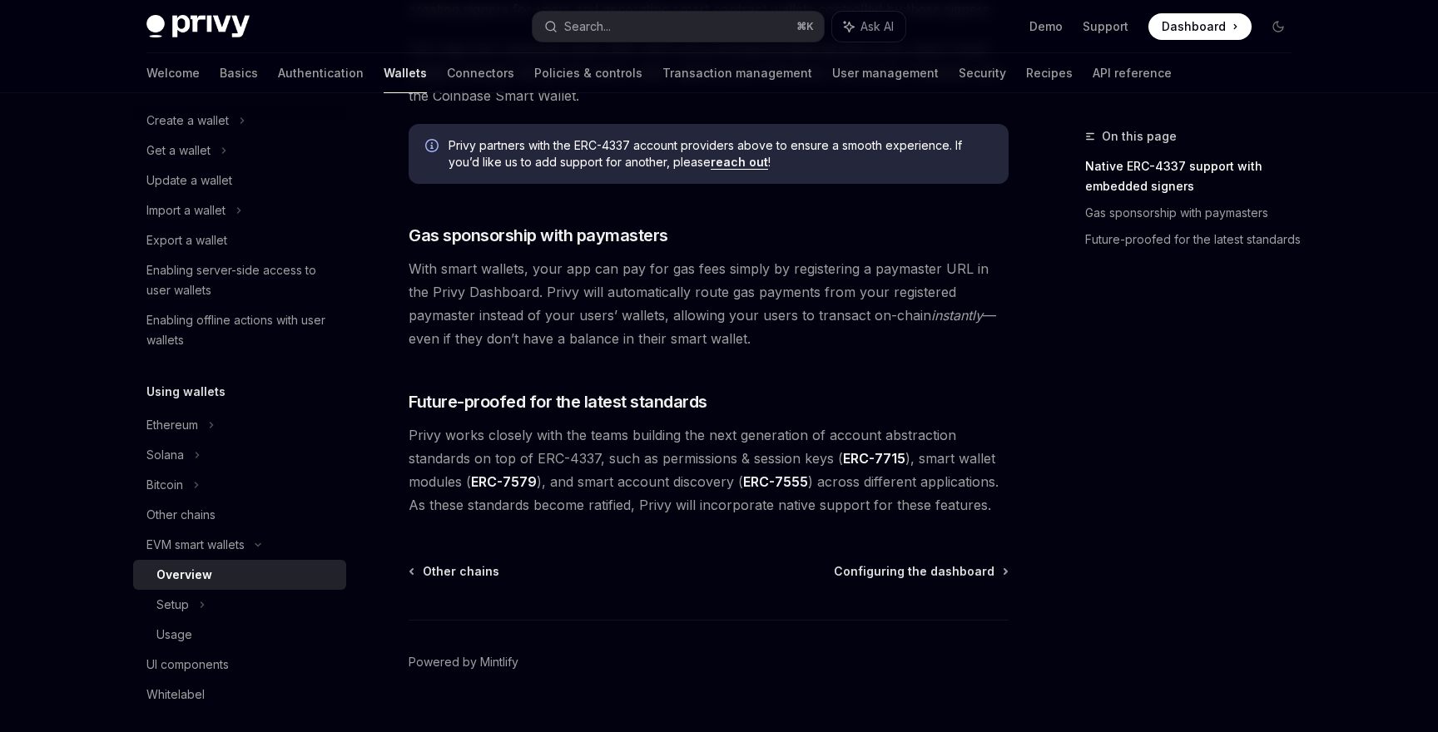
scroll to position [1257, 0]
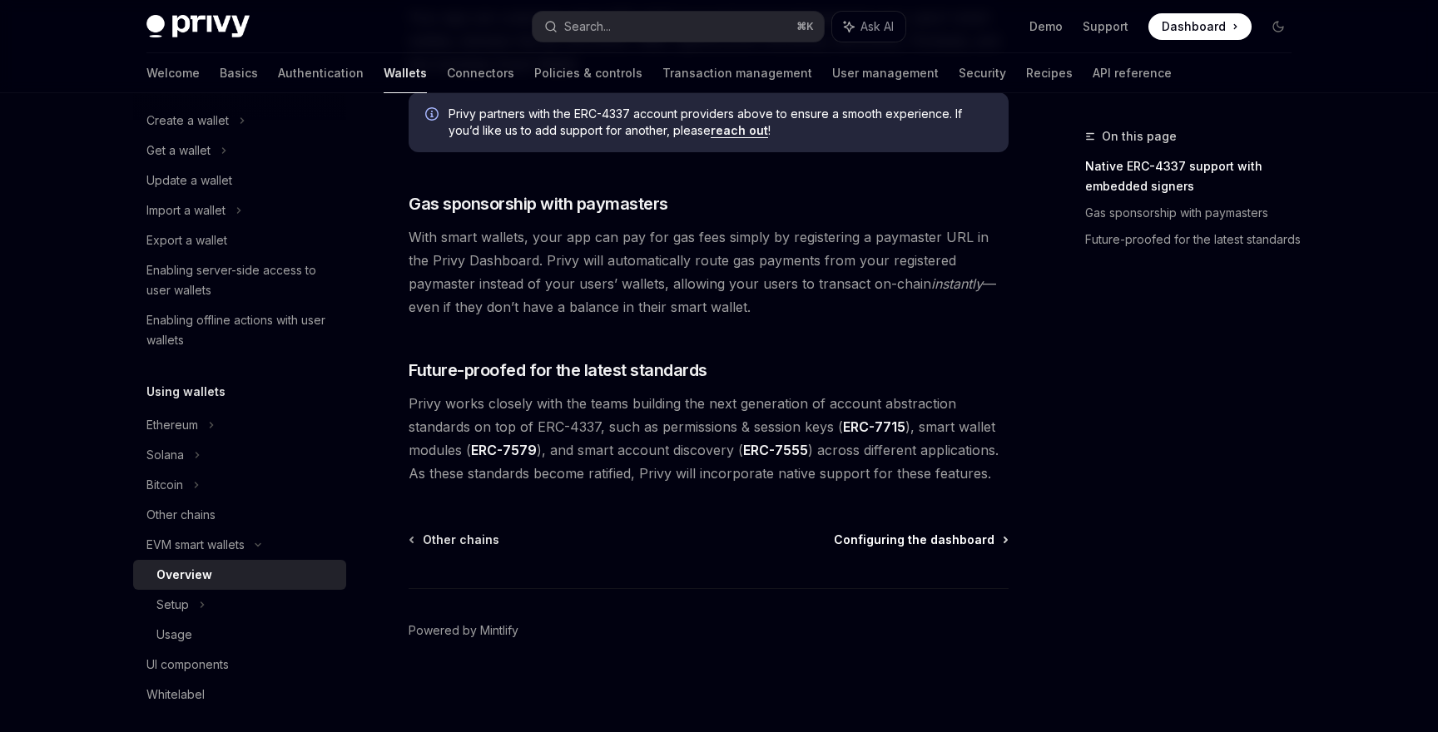
click at [911, 541] on span "Configuring the dashboard" at bounding box center [914, 540] width 161 height 17
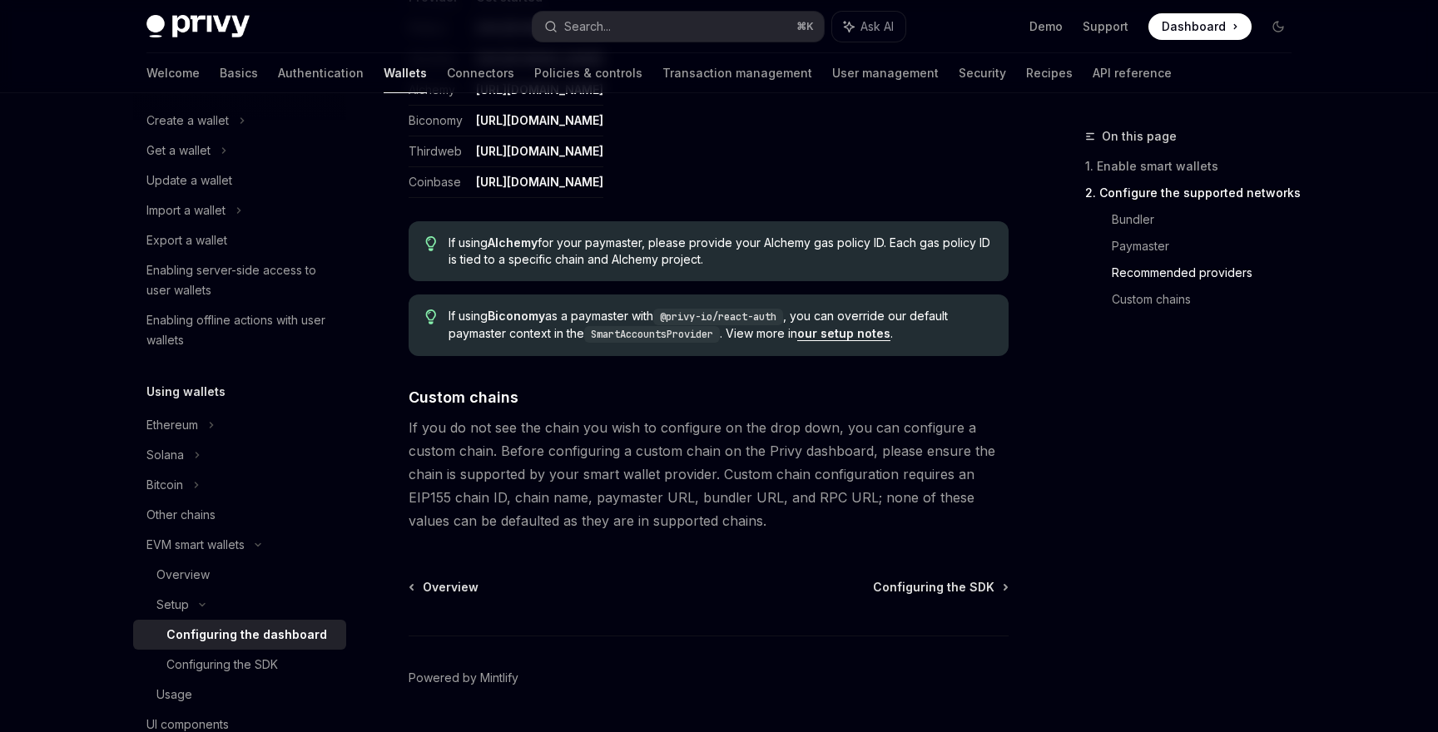
scroll to position [2229, 0]
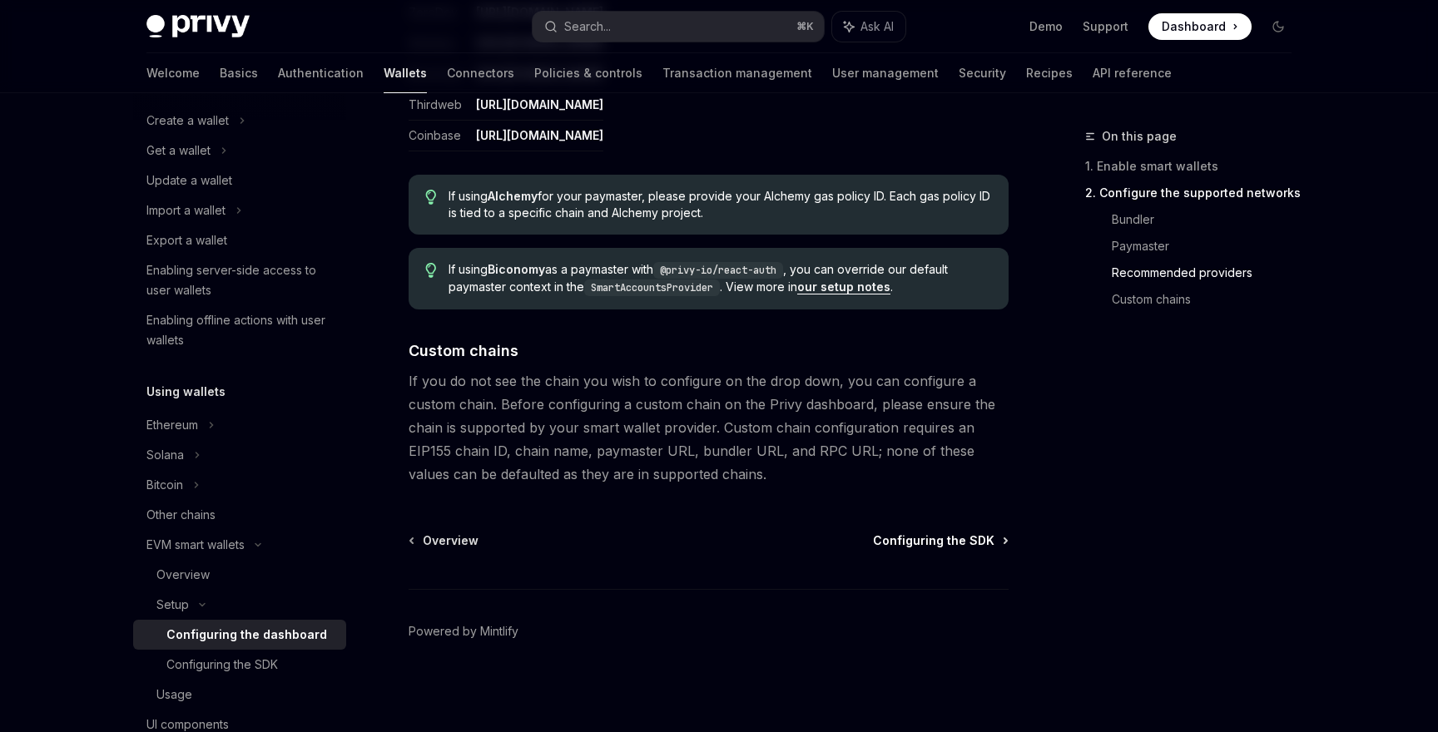
click at [952, 544] on span "Configuring the SDK" at bounding box center [933, 541] width 121 height 17
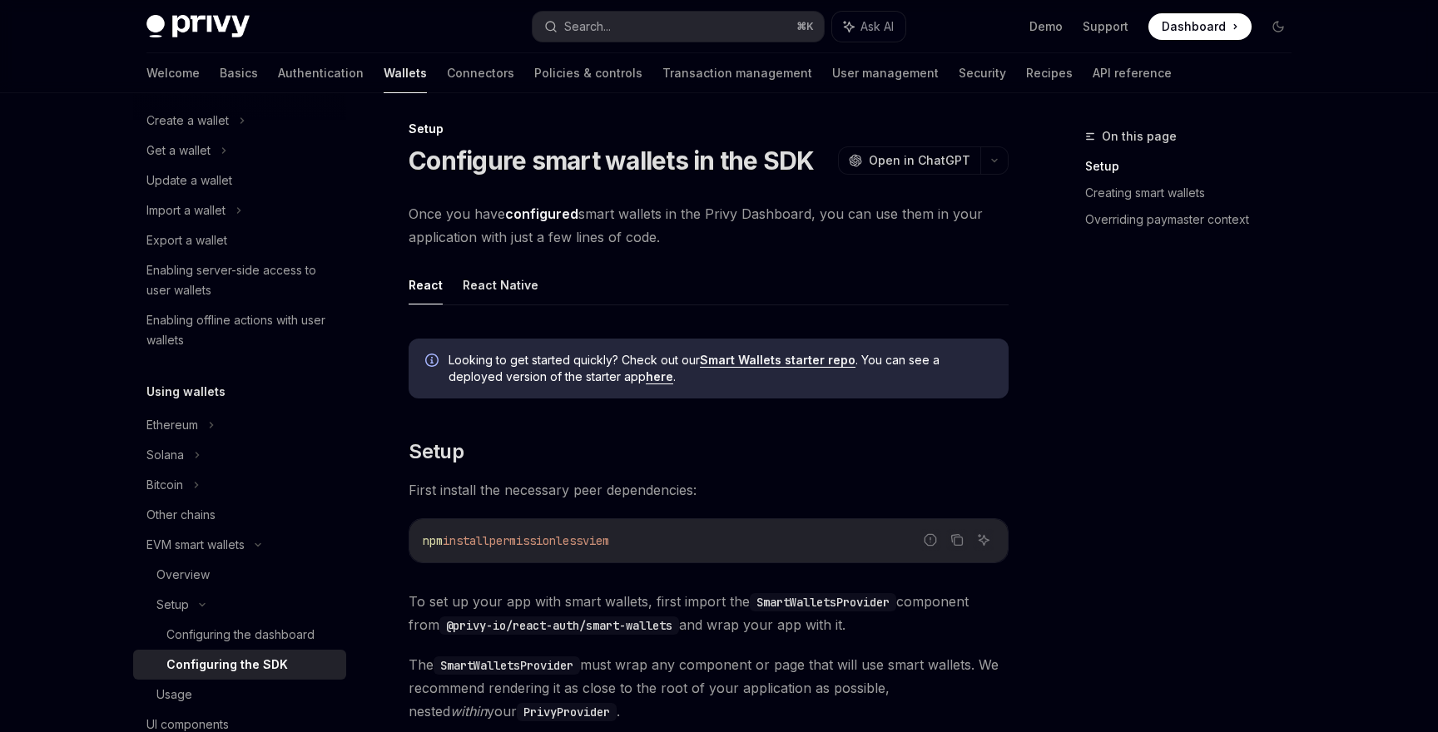
scroll to position [11, 0]
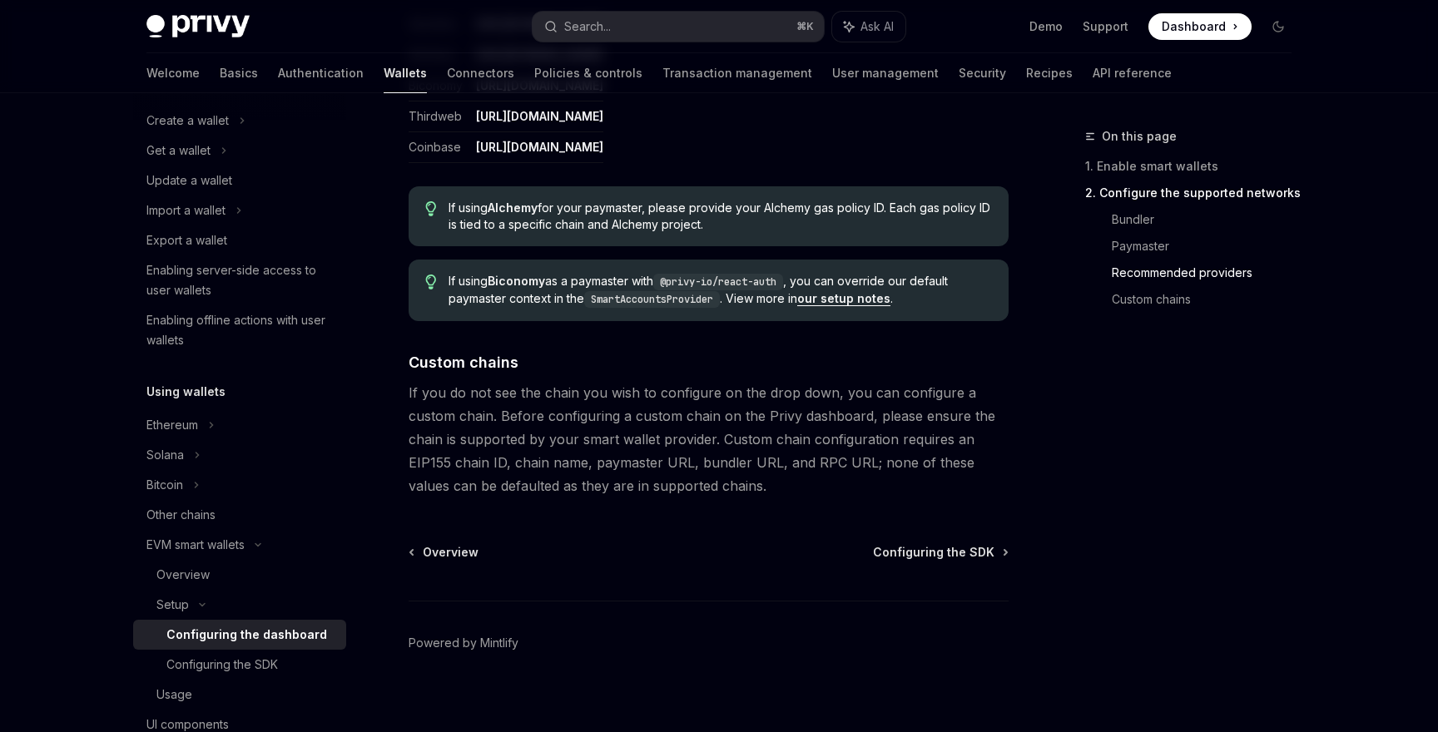
scroll to position [2229, 0]
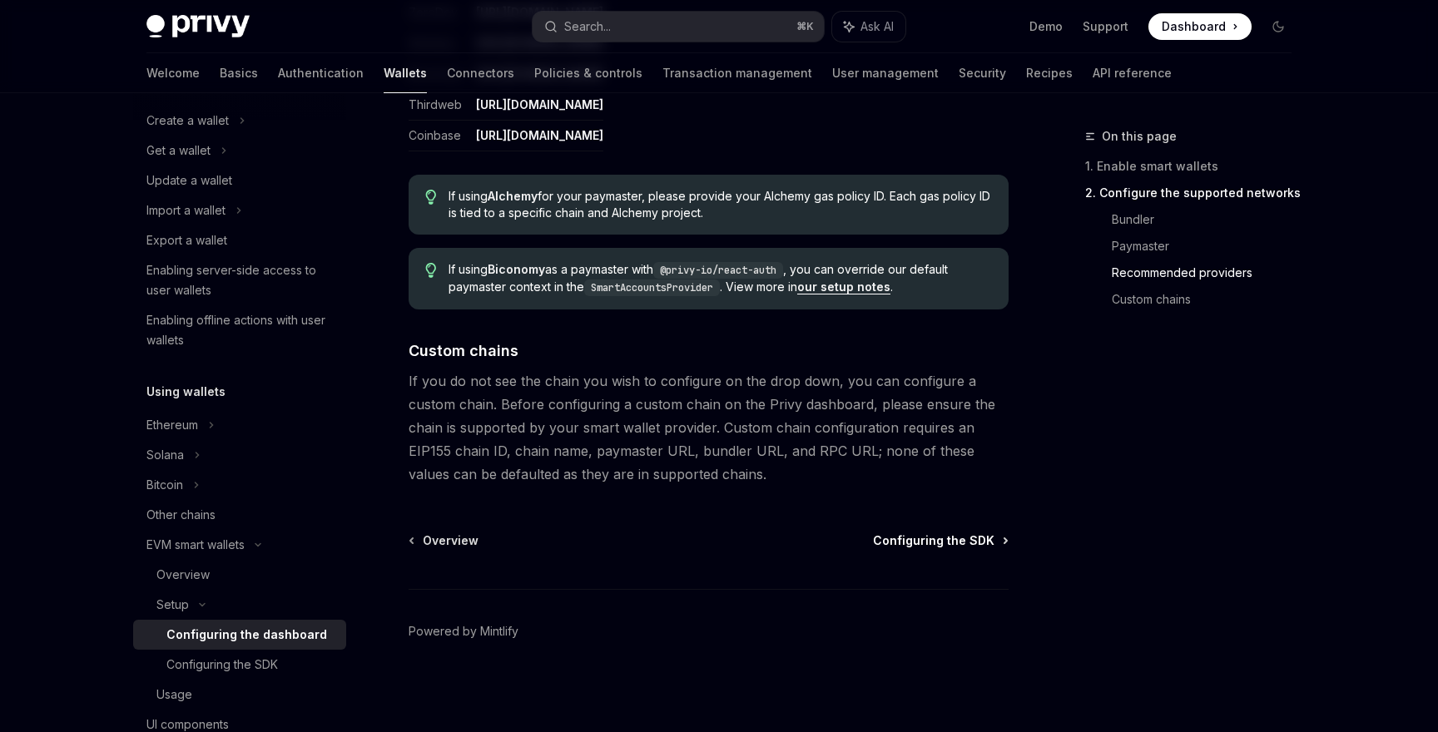
click at [970, 547] on span "Configuring the SDK" at bounding box center [933, 541] width 121 height 17
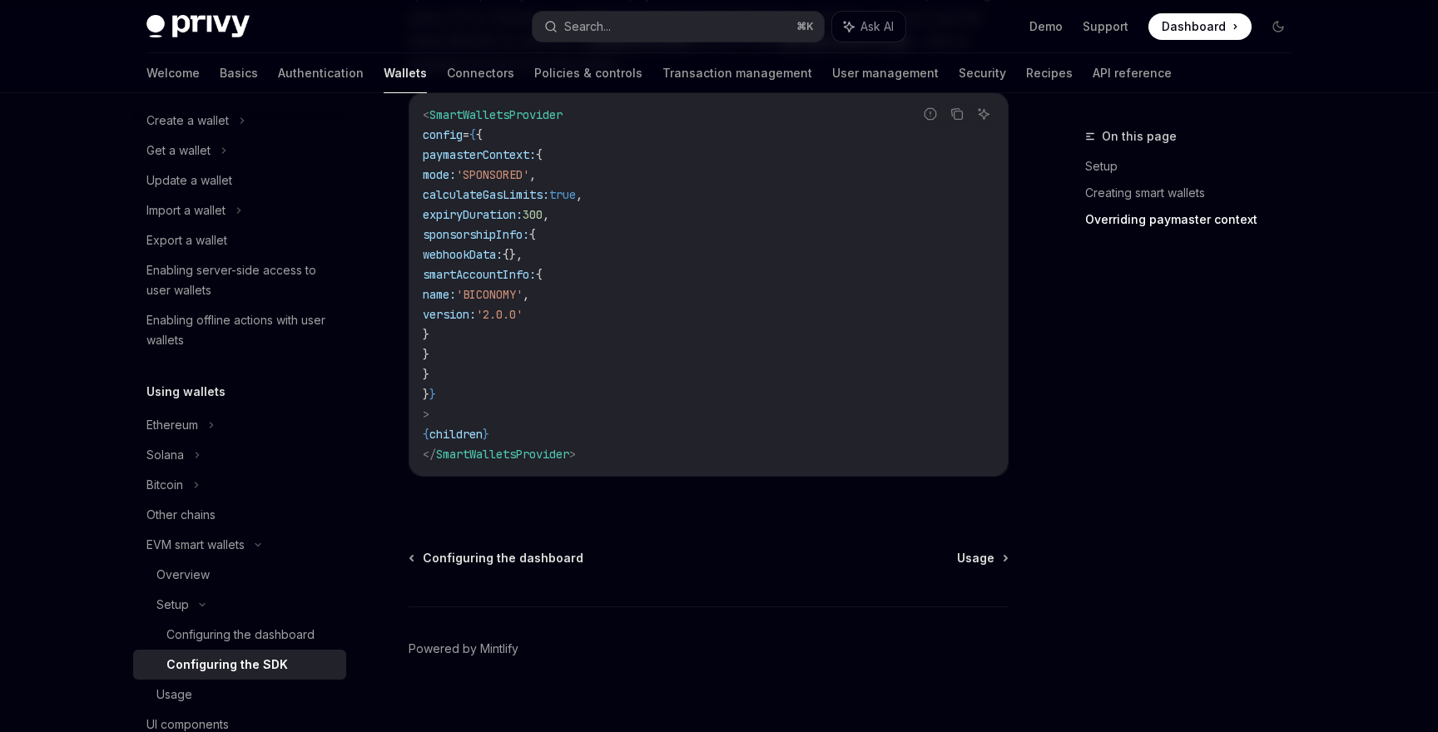
scroll to position [1434, 0]
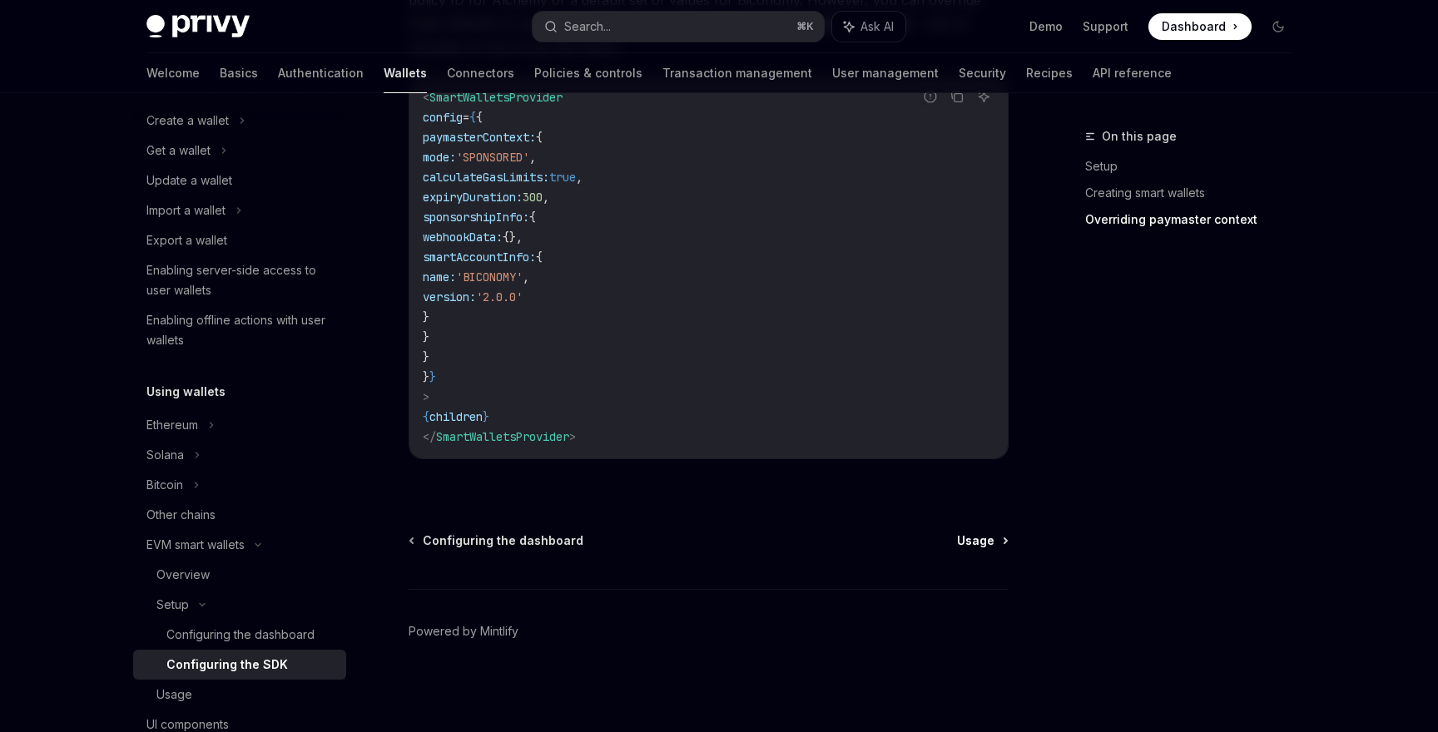
click at [959, 545] on span "Usage" at bounding box center [975, 541] width 37 height 17
type textarea "*"
